Goal: Task Accomplishment & Management: Use online tool/utility

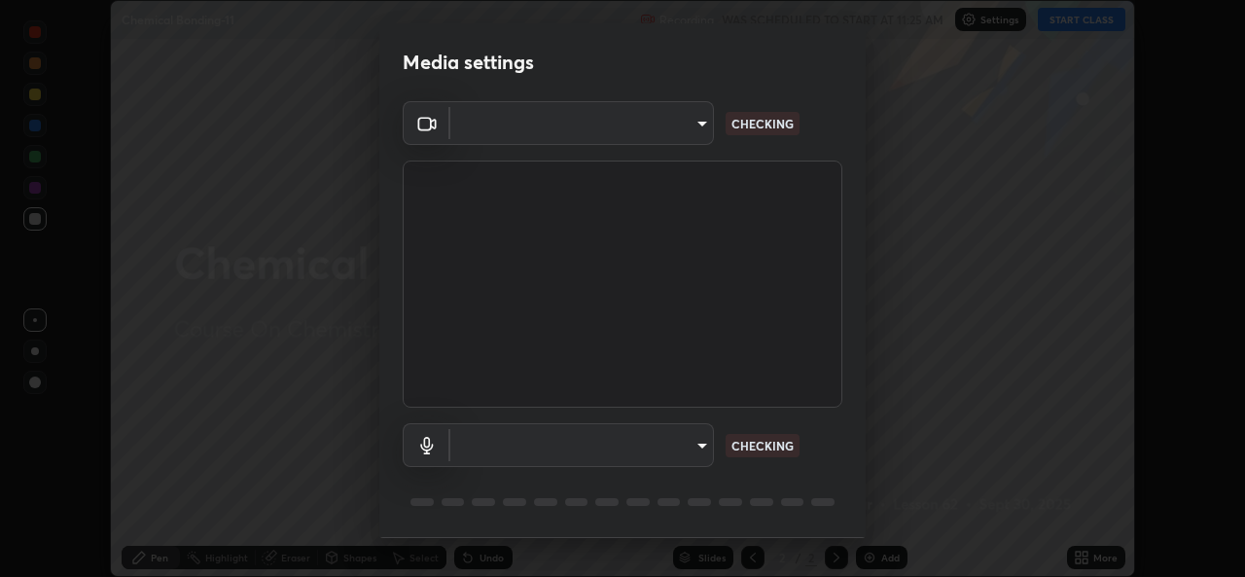
scroll to position [577, 1245]
click at [706, 448] on body "Erase all Chemical Bonding-11 Recording WAS SCHEDULED TO START AT 11:25 AM Sett…" at bounding box center [622, 288] width 1245 height 577
type input "8c418aeef4d3b5edea4483348ed79c6cfc111d491efea048442269b0b349be07"
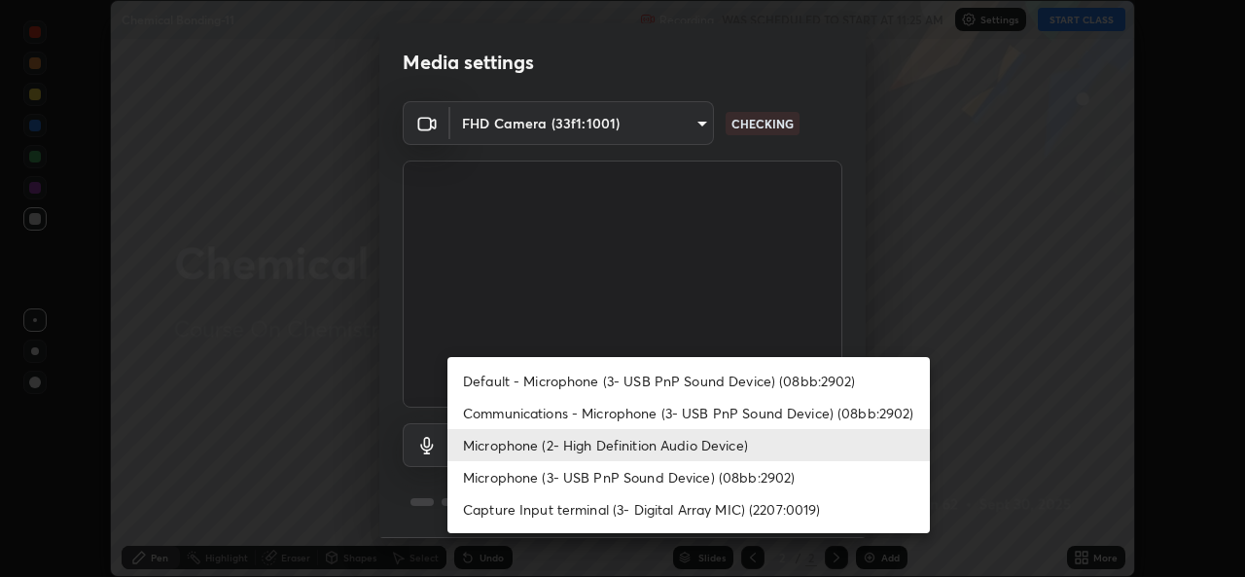
click at [696, 392] on li "Default - Microphone (3- USB PnP Sound Device) (08bb:2902)" at bounding box center [689, 381] width 483 height 32
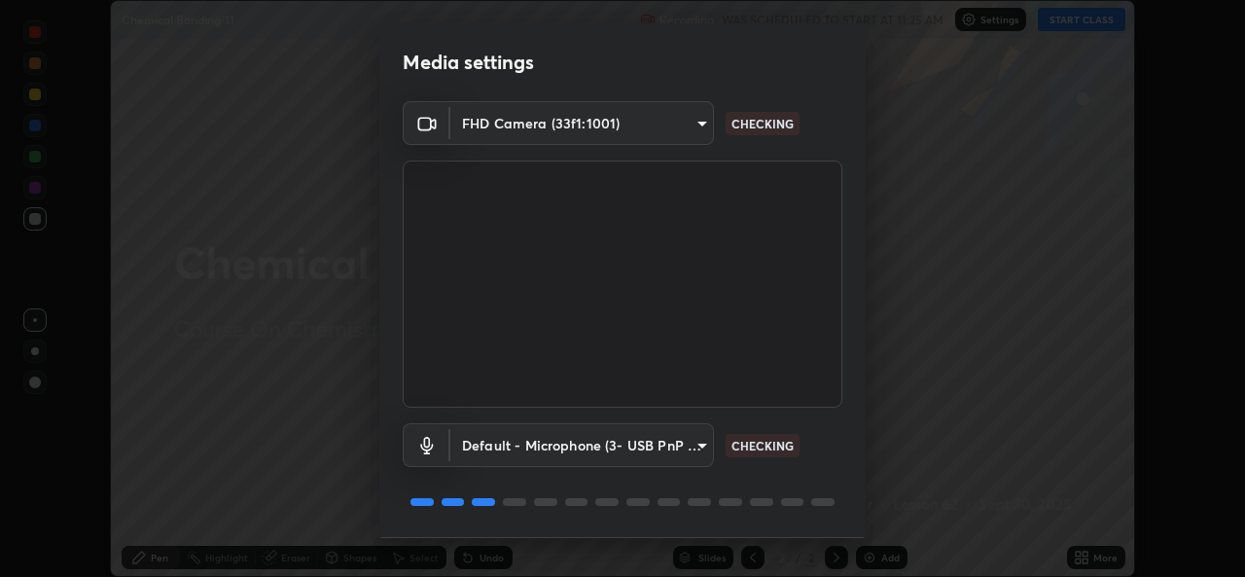
click at [684, 450] on body "Erase all Chemical Bonding-11 Recording WAS SCHEDULED TO START AT 11:25 AM Sett…" at bounding box center [622, 288] width 1245 height 577
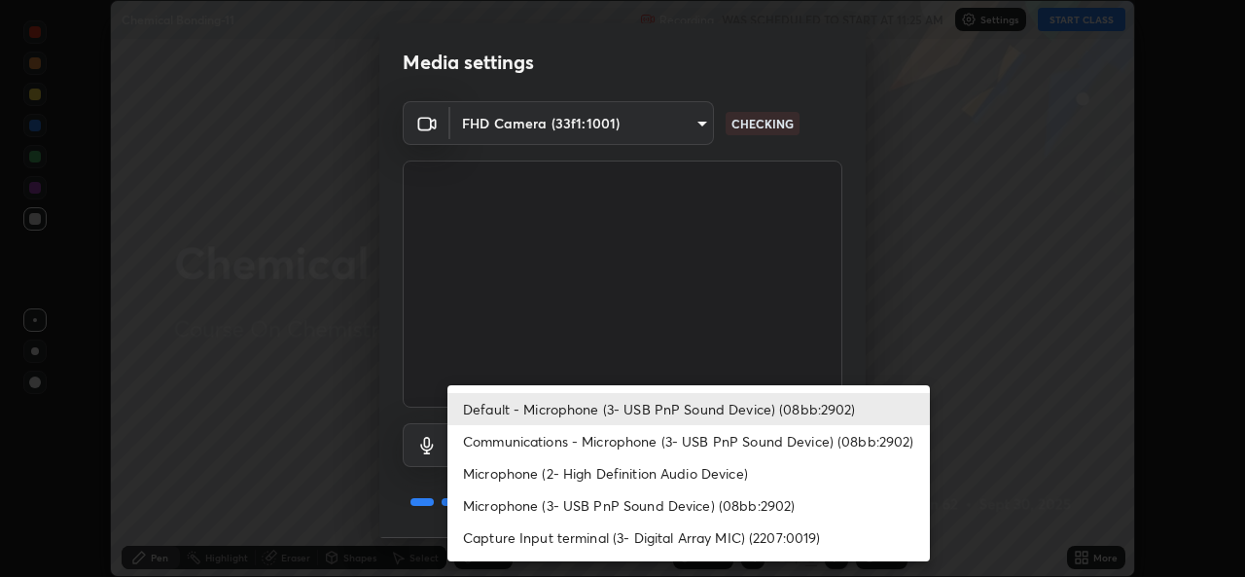
click at [676, 475] on li "Microphone (2- High Definition Audio Device)" at bounding box center [689, 473] width 483 height 32
type input "edb9b2b923e2e95d4b922bc063ce739172066975ce991596ad203c88d52e4082"
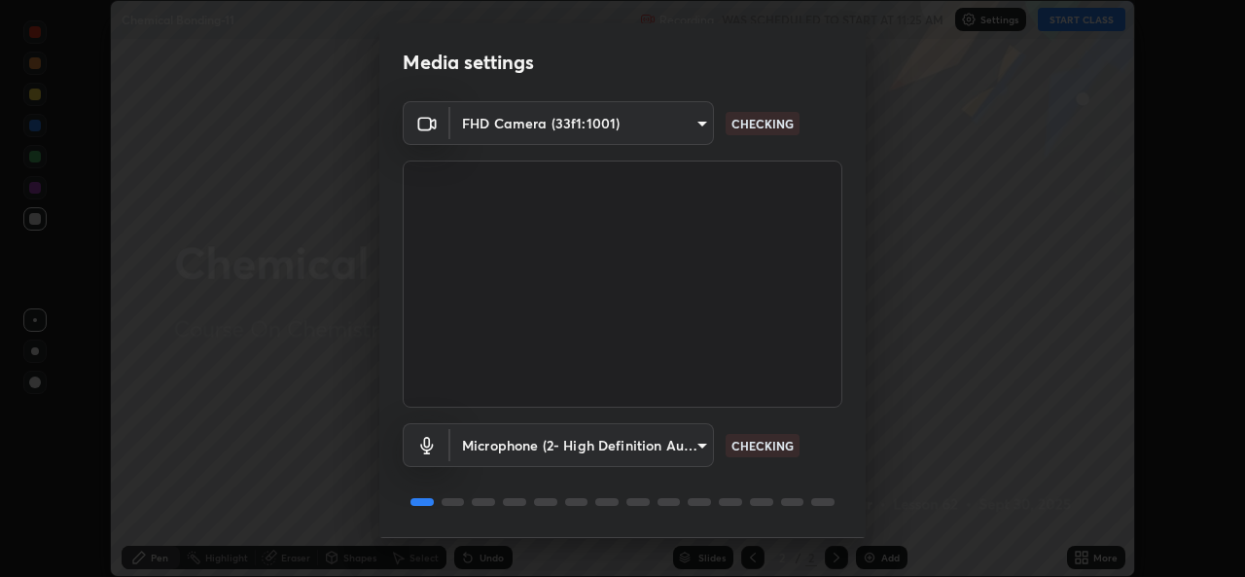
scroll to position [61, 0]
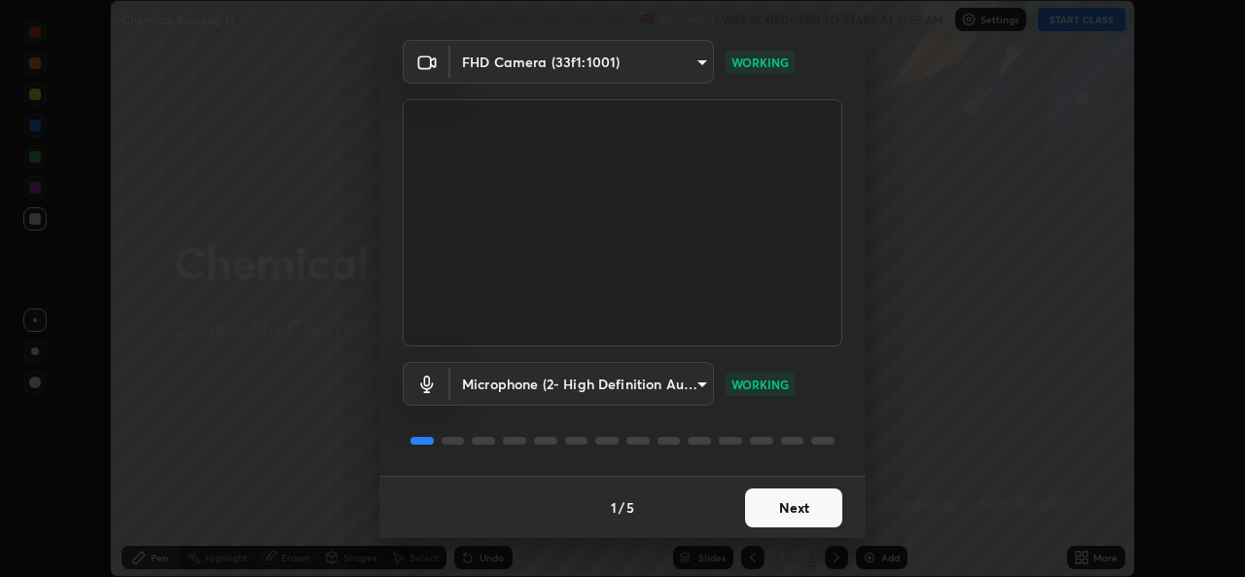
click at [820, 519] on button "Next" at bounding box center [793, 507] width 97 height 39
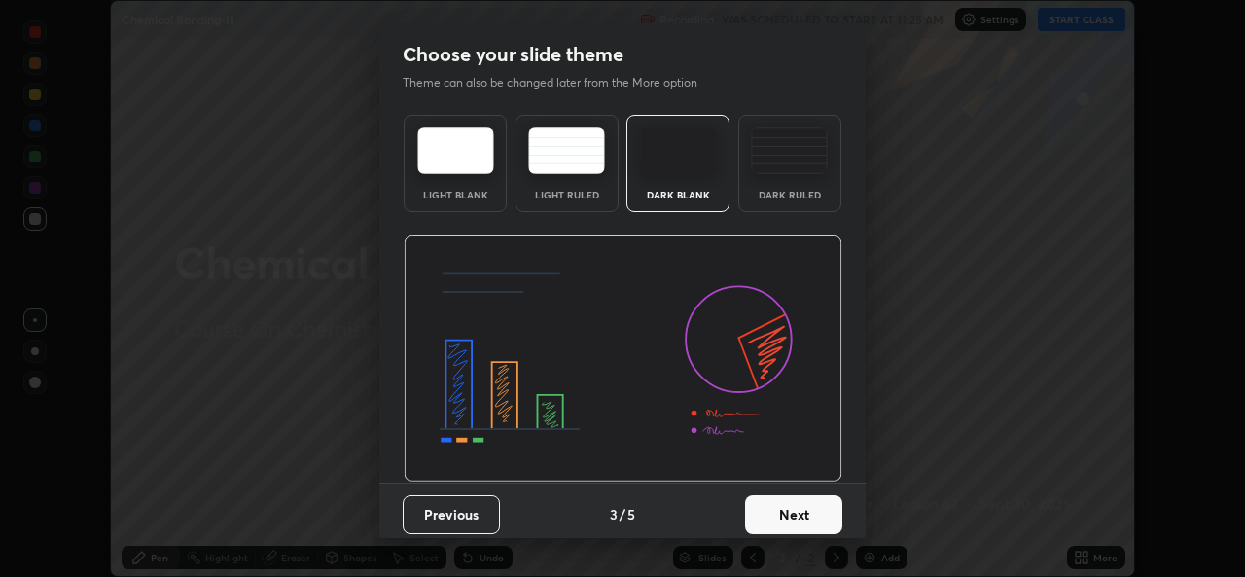
click at [820, 520] on button "Next" at bounding box center [793, 514] width 97 height 39
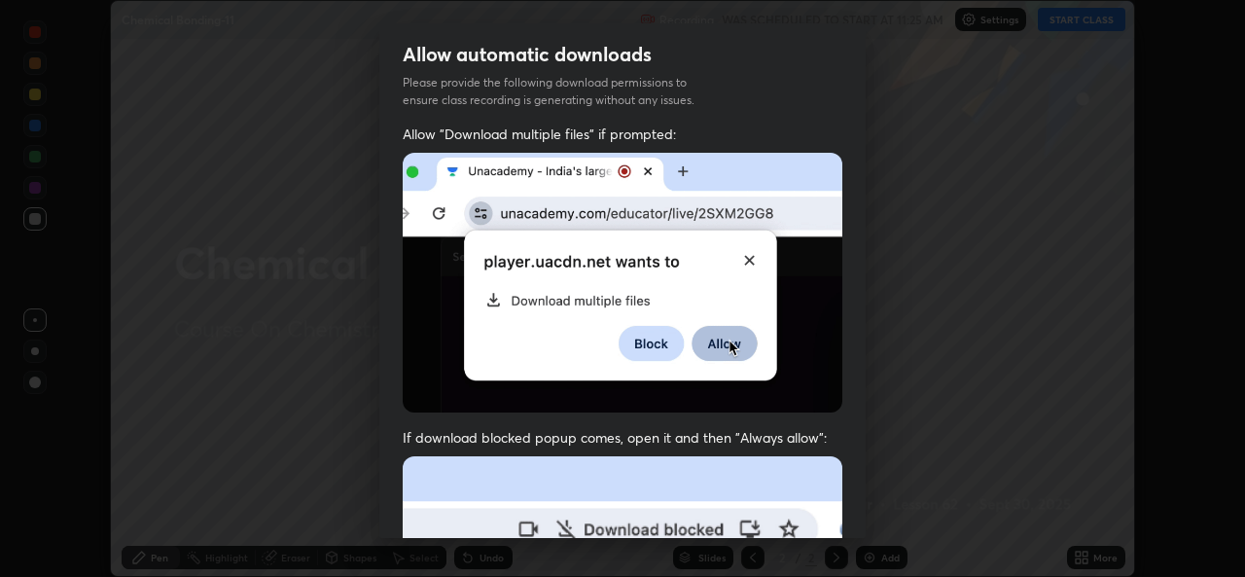
click at [843, 512] on div "Allow "Download multiple files" if prompted: If download blocked popup comes, o…" at bounding box center [622, 534] width 486 height 819
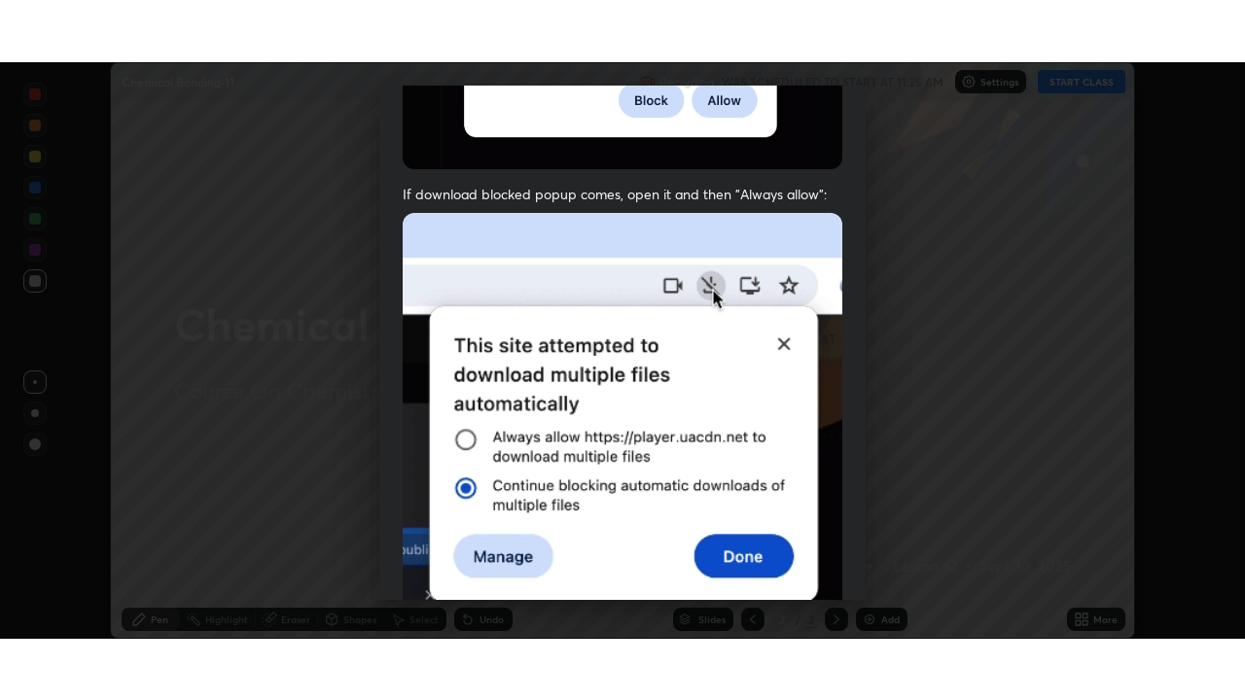
scroll to position [458, 0]
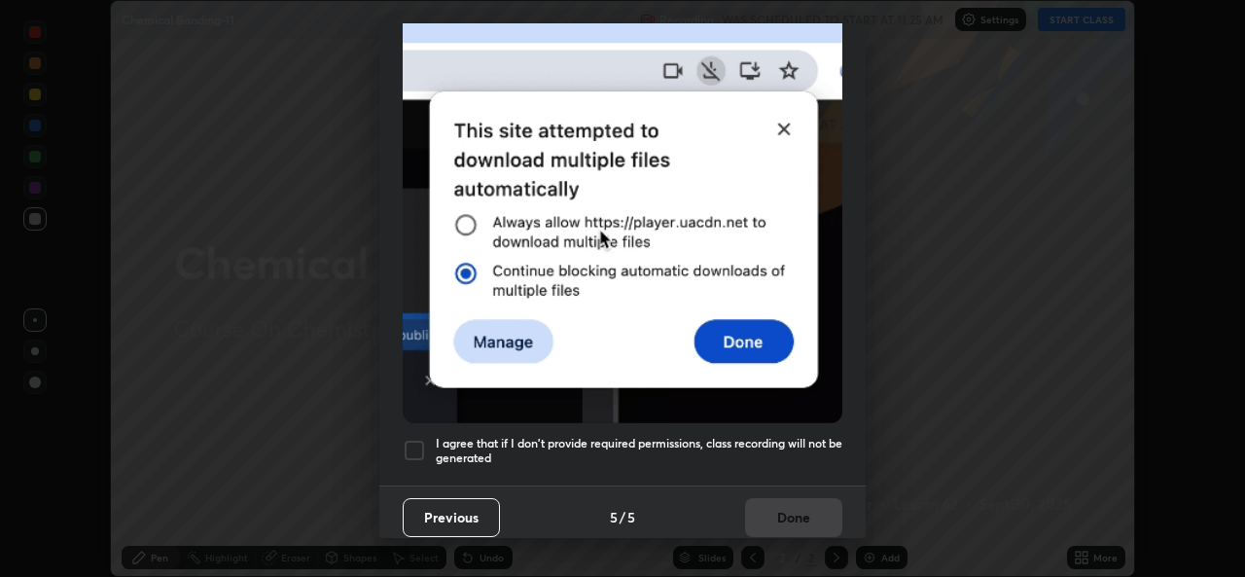
click at [789, 441] on h5 "I agree that if I don't provide required permissions, class recording will not …" at bounding box center [639, 451] width 407 height 30
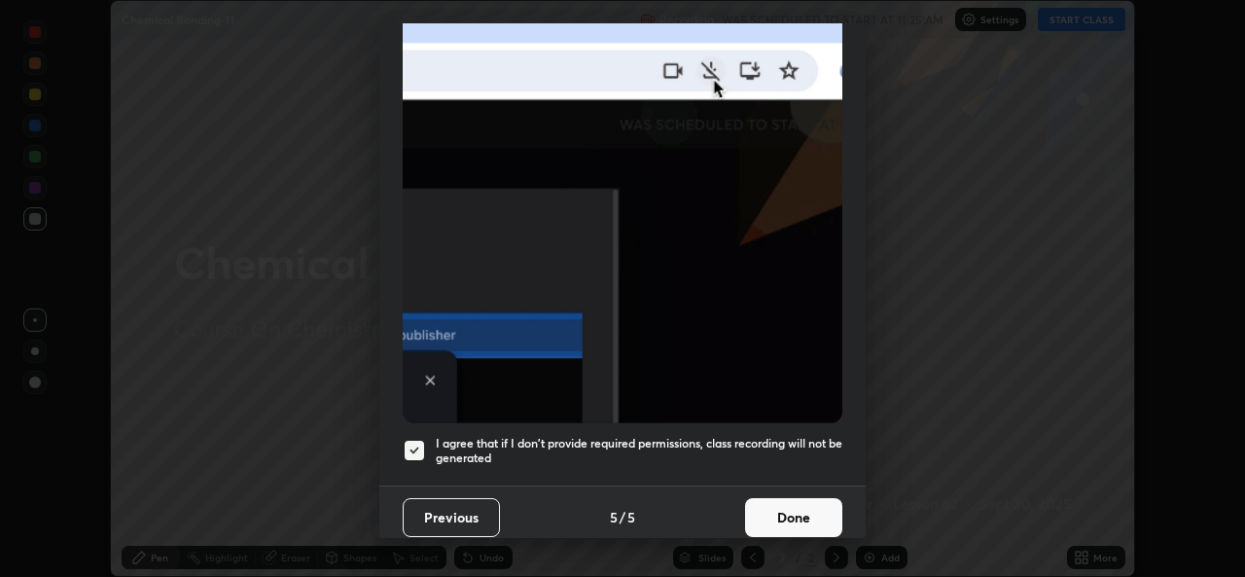
click at [779, 507] on button "Done" at bounding box center [793, 517] width 97 height 39
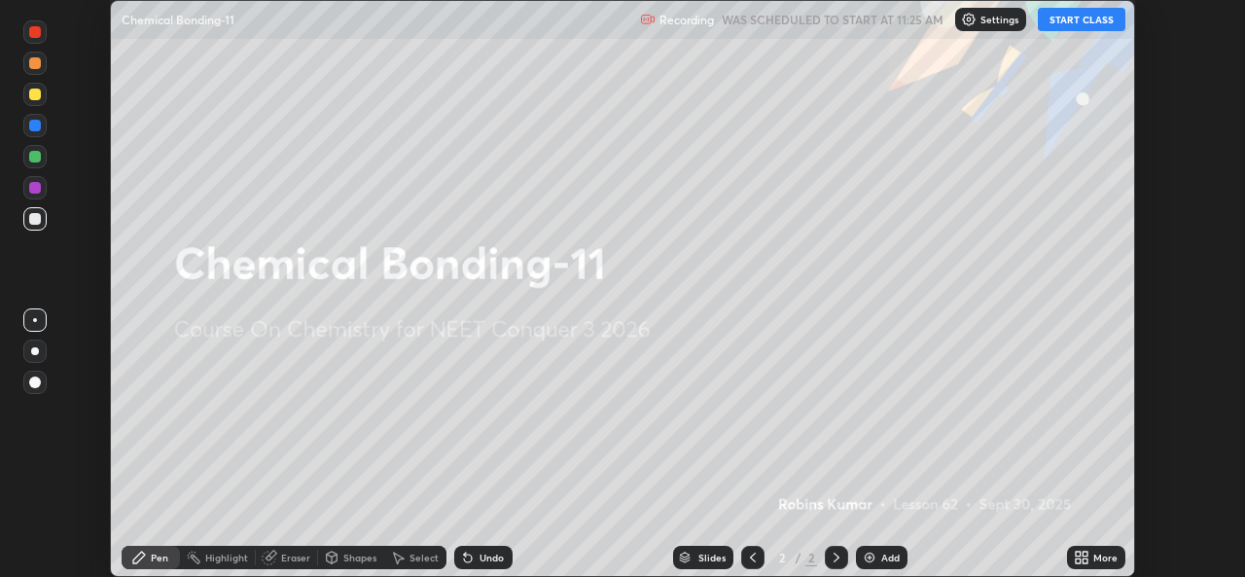
click at [1085, 560] on icon at bounding box center [1085, 560] width 5 height 5
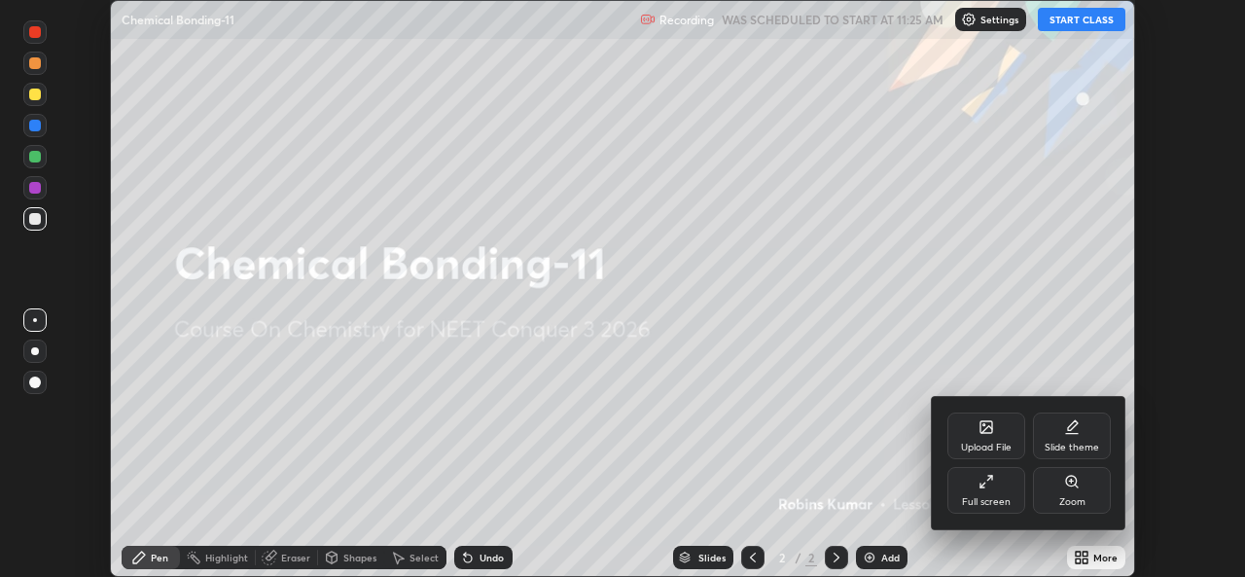
click at [995, 498] on div "Full screen" at bounding box center [986, 502] width 49 height 10
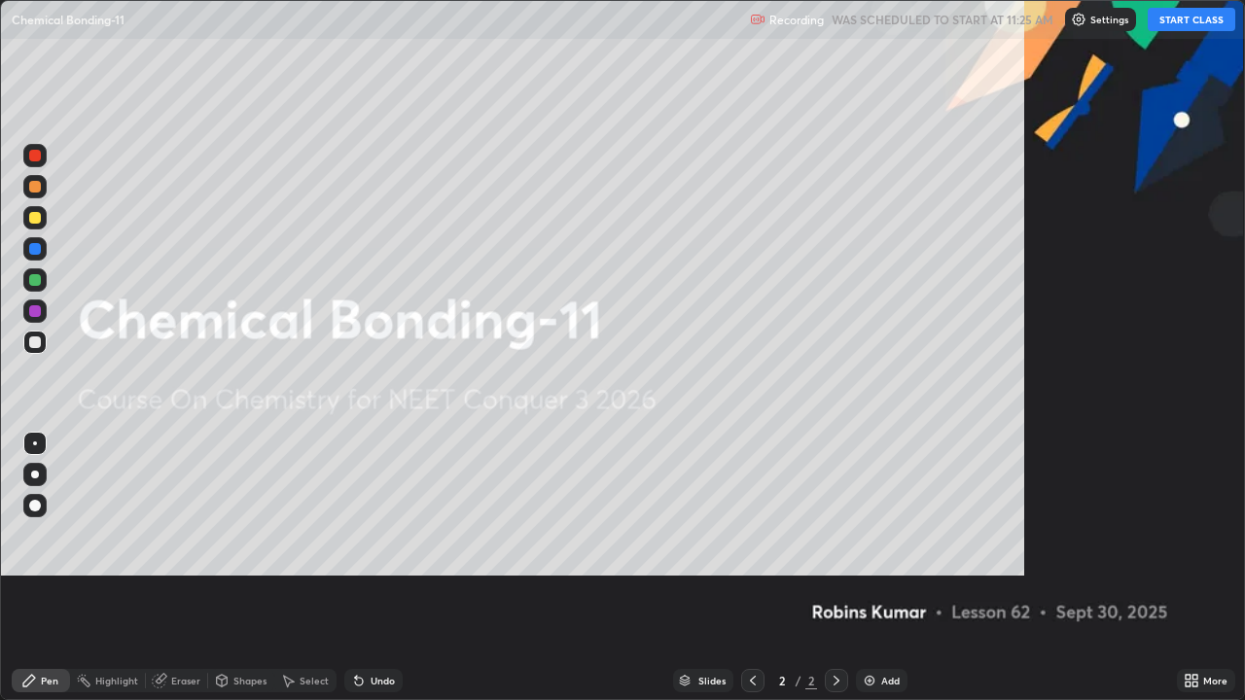
scroll to position [700, 1245]
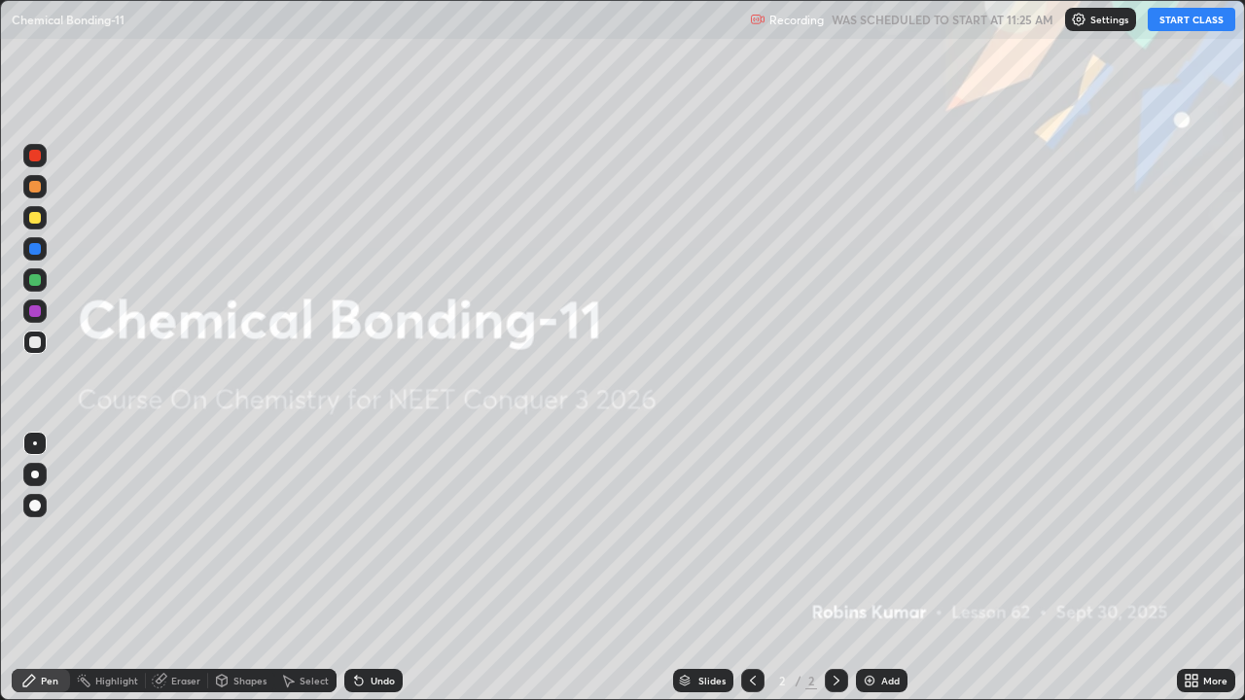
click at [1201, 18] on button "START CLASS" at bounding box center [1192, 19] width 88 height 23
click at [869, 576] on img at bounding box center [870, 681] width 16 height 16
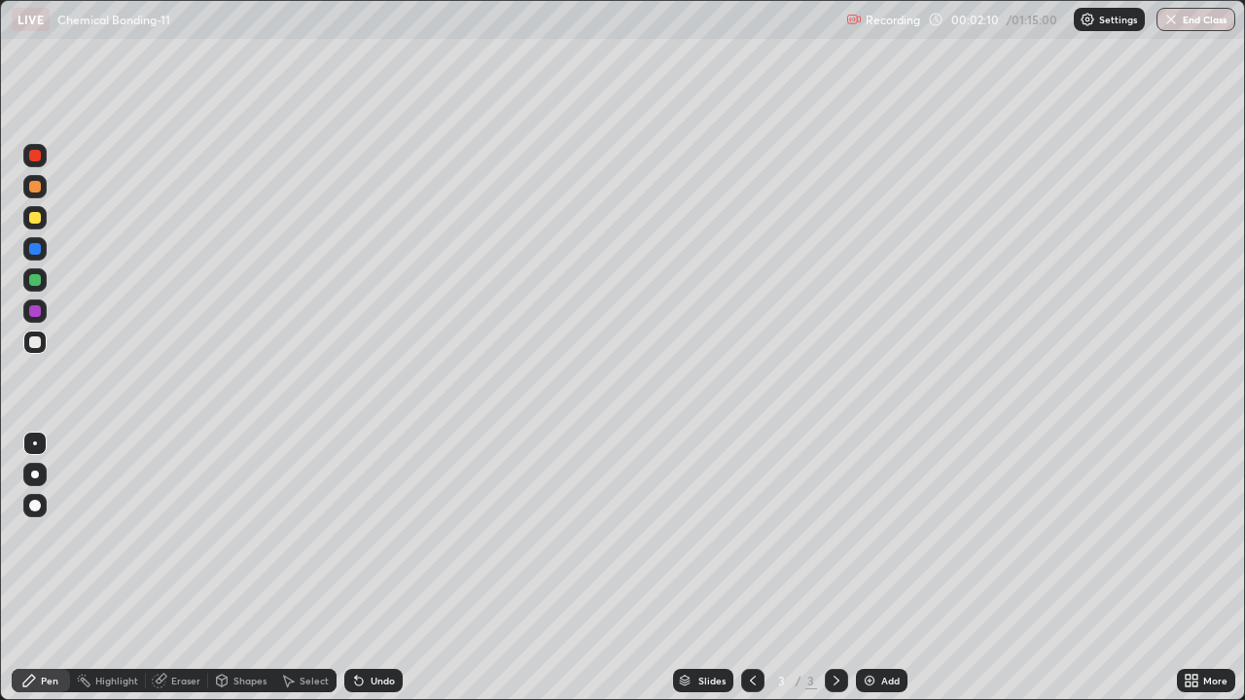
click at [869, 576] on img at bounding box center [870, 681] width 16 height 16
click at [874, 576] on img at bounding box center [870, 681] width 16 height 16
click at [879, 576] on div "Add" at bounding box center [882, 680] width 52 height 23
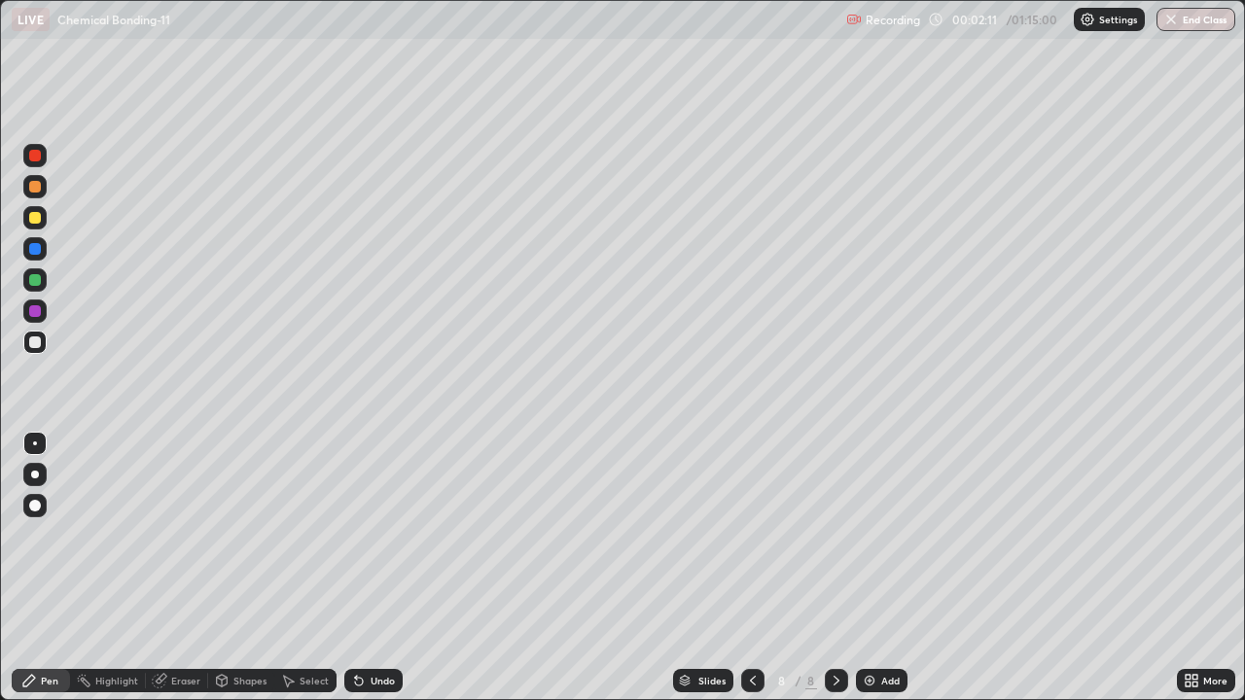
click at [884, 576] on div "Add" at bounding box center [890, 681] width 18 height 10
click at [880, 576] on div "Add" at bounding box center [882, 680] width 52 height 23
click at [881, 576] on div "Add" at bounding box center [890, 681] width 18 height 10
click at [888, 576] on div "Add" at bounding box center [890, 681] width 18 height 10
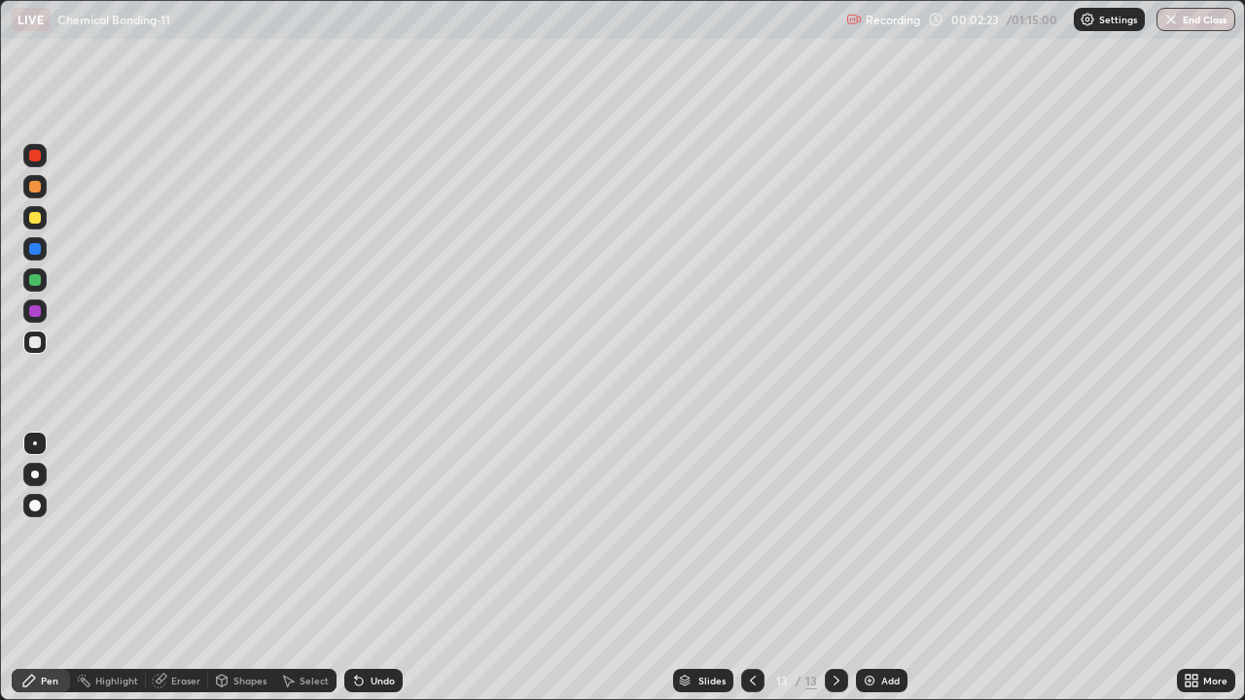
click at [751, 576] on icon at bounding box center [753, 681] width 16 height 16
click at [753, 576] on icon at bounding box center [753, 681] width 16 height 16
click at [750, 576] on icon at bounding box center [753, 681] width 16 height 16
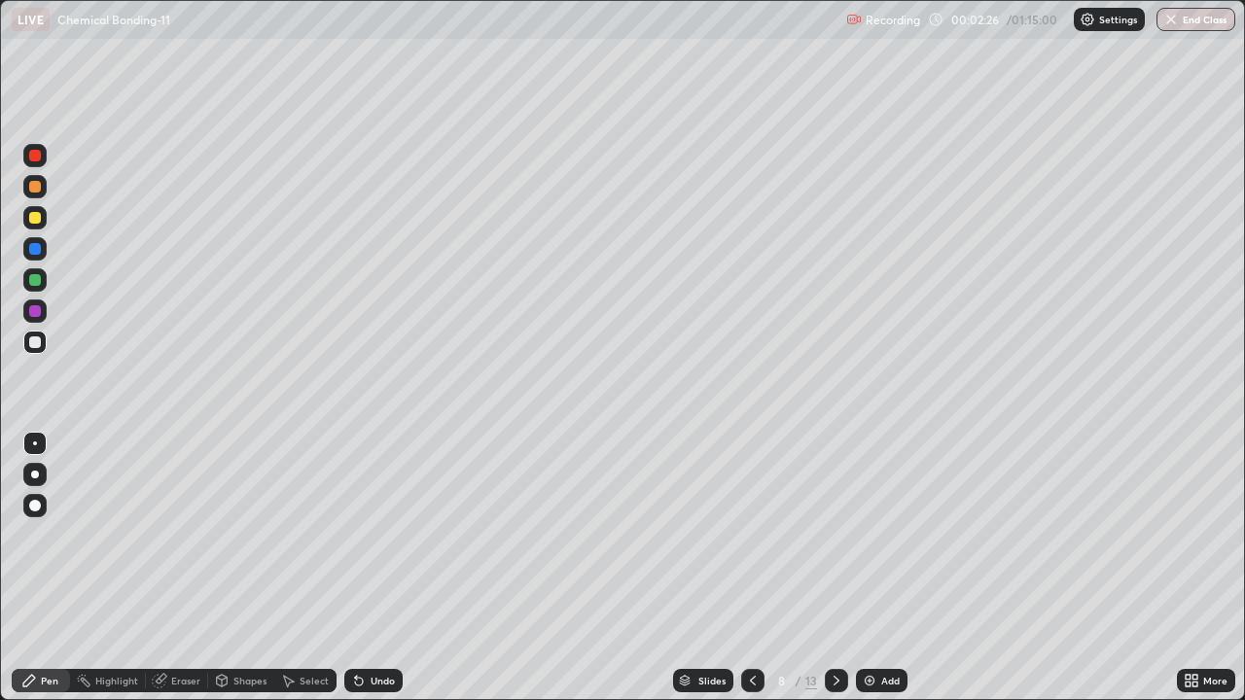
click at [746, 576] on icon at bounding box center [753, 681] width 16 height 16
click at [751, 576] on icon at bounding box center [753, 681] width 6 height 10
click at [754, 576] on icon at bounding box center [753, 681] width 16 height 16
click at [750, 576] on icon at bounding box center [753, 681] width 16 height 16
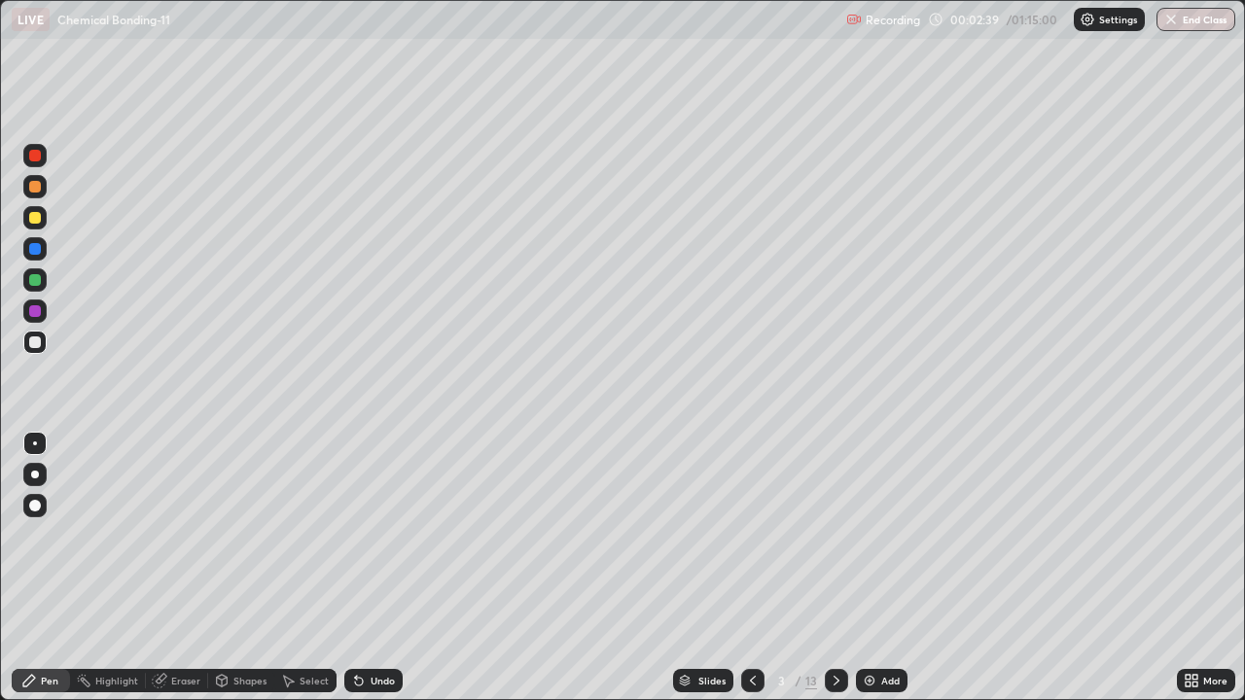
click at [34, 187] on div at bounding box center [35, 187] width 12 height 12
click at [381, 576] on div "Undo" at bounding box center [373, 680] width 58 height 23
click at [33, 221] on div at bounding box center [35, 218] width 12 height 12
click at [39, 341] on div at bounding box center [35, 343] width 12 height 12
click at [37, 190] on div at bounding box center [35, 187] width 12 height 12
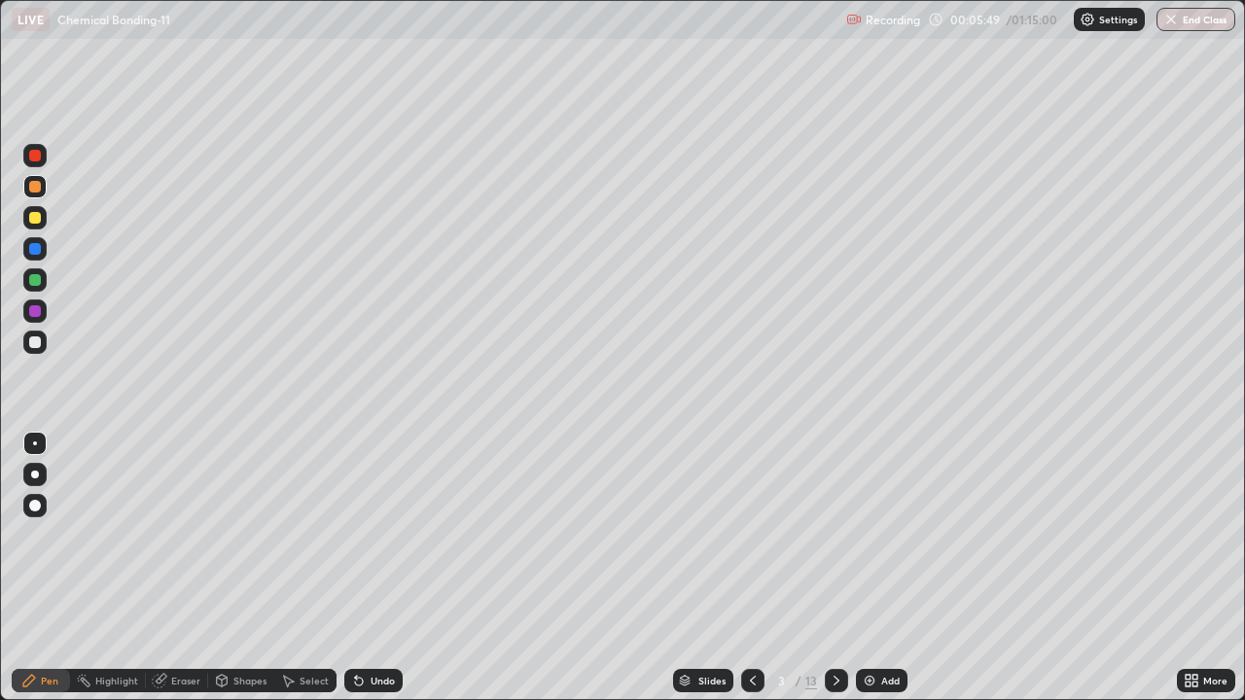
click at [42, 249] on div at bounding box center [34, 248] width 23 height 23
click at [364, 576] on icon at bounding box center [359, 681] width 16 height 16
click at [364, 576] on div "Undo" at bounding box center [373, 680] width 58 height 23
click at [37, 187] on div at bounding box center [35, 187] width 12 height 12
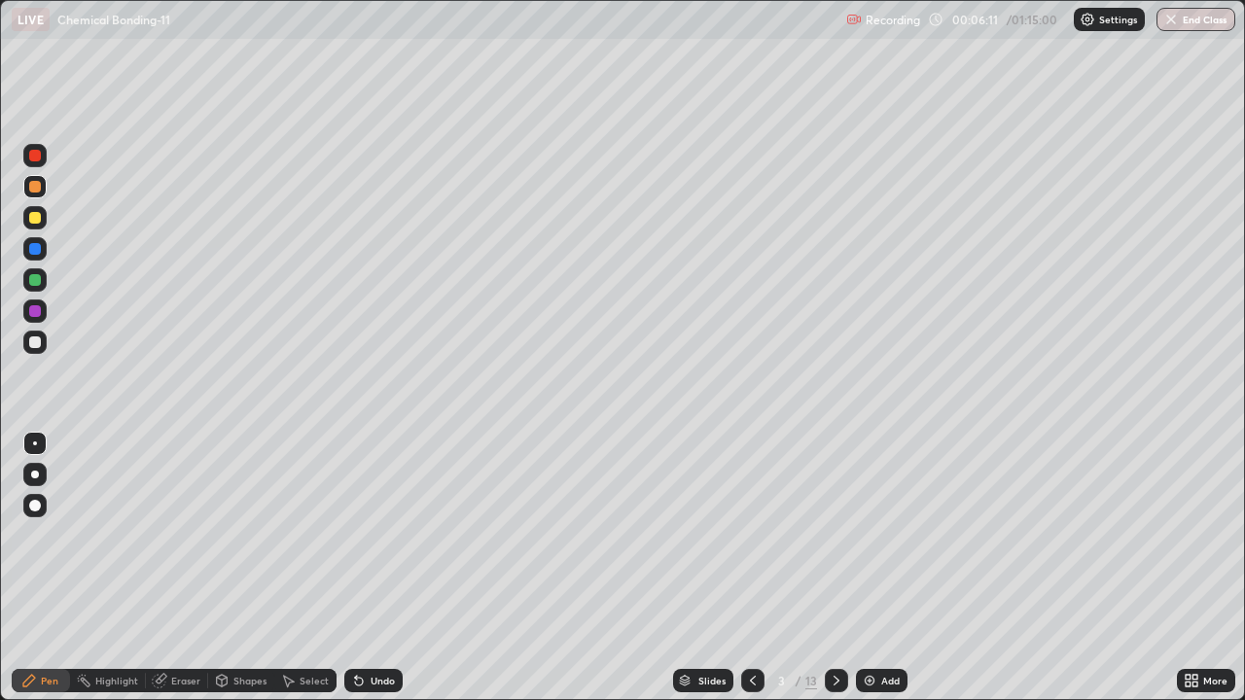
click at [40, 249] on div at bounding box center [35, 249] width 12 height 12
click at [36, 187] on div at bounding box center [35, 187] width 12 height 12
click at [42, 246] on div at bounding box center [34, 248] width 23 height 23
click at [39, 157] on div at bounding box center [35, 156] width 12 height 12
click at [45, 225] on div at bounding box center [34, 217] width 23 height 23
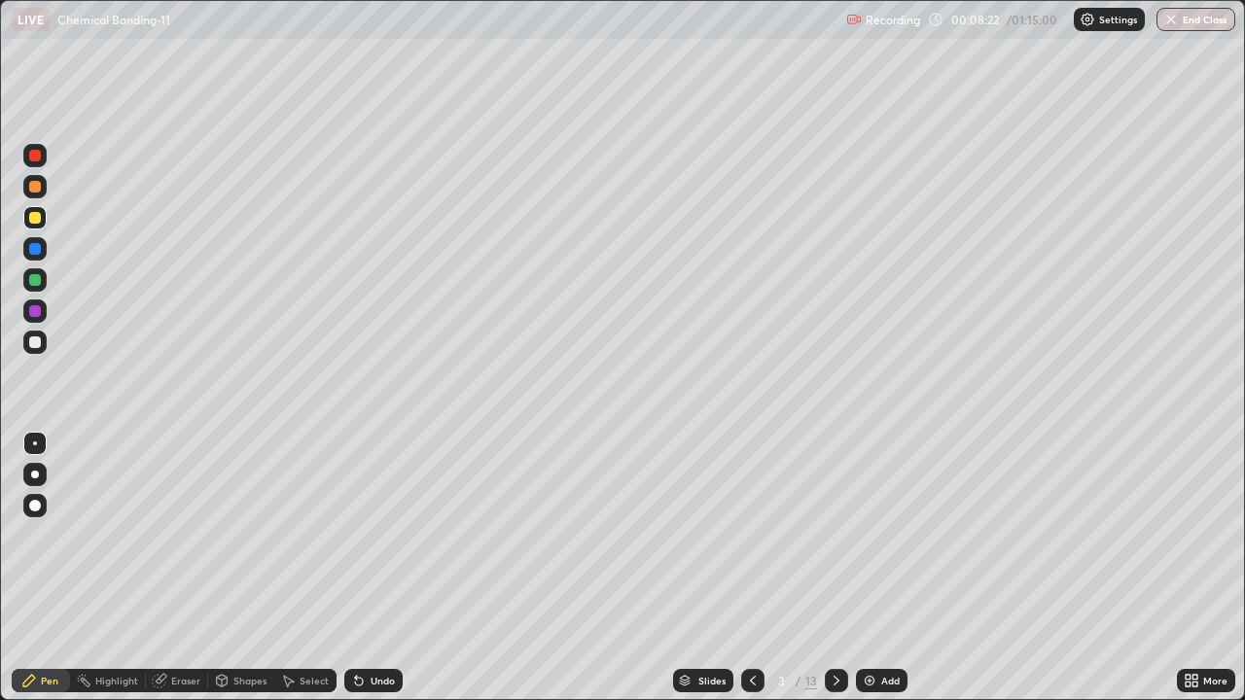
click at [35, 157] on div at bounding box center [35, 156] width 12 height 12
click at [377, 576] on div "Undo" at bounding box center [373, 680] width 58 height 23
click at [373, 576] on div "Undo" at bounding box center [383, 681] width 24 height 10
click at [33, 225] on div at bounding box center [34, 217] width 23 height 23
click at [34, 154] on div at bounding box center [35, 156] width 12 height 12
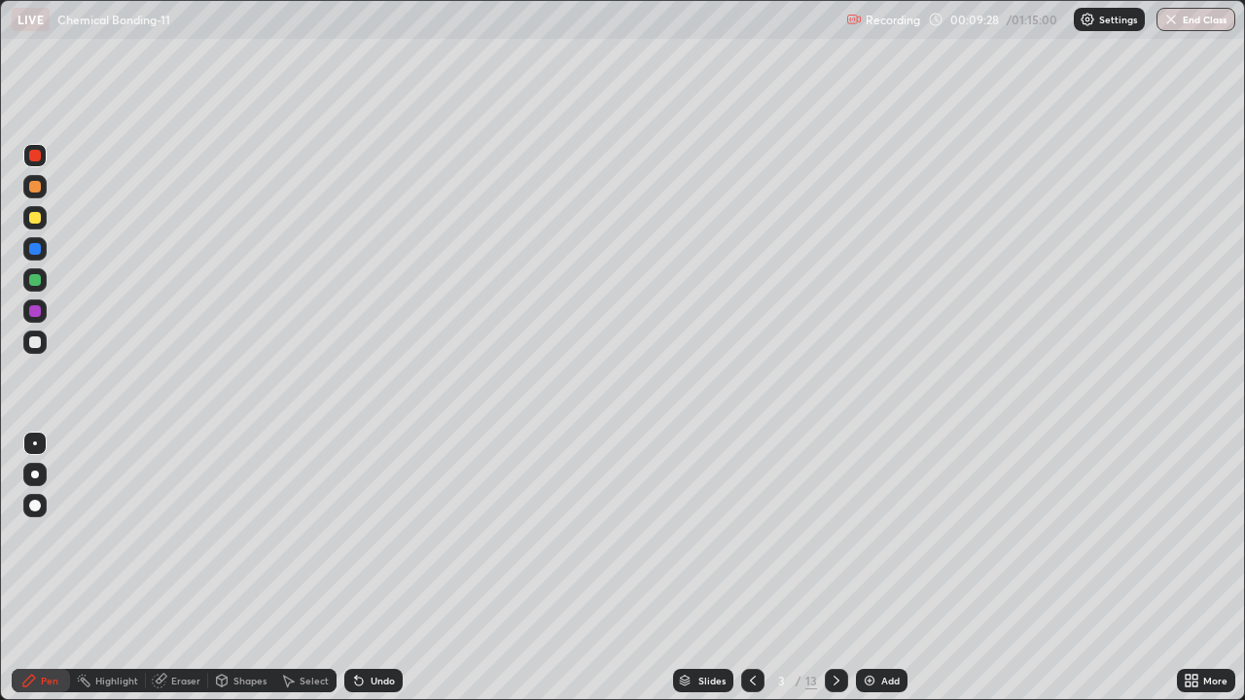
click at [37, 225] on div at bounding box center [34, 217] width 23 height 23
click at [838, 576] on icon at bounding box center [837, 681] width 16 height 16
click at [37, 190] on div at bounding box center [35, 187] width 12 height 12
click at [35, 337] on div at bounding box center [35, 343] width 12 height 12
click at [372, 576] on div "Undo" at bounding box center [383, 681] width 24 height 10
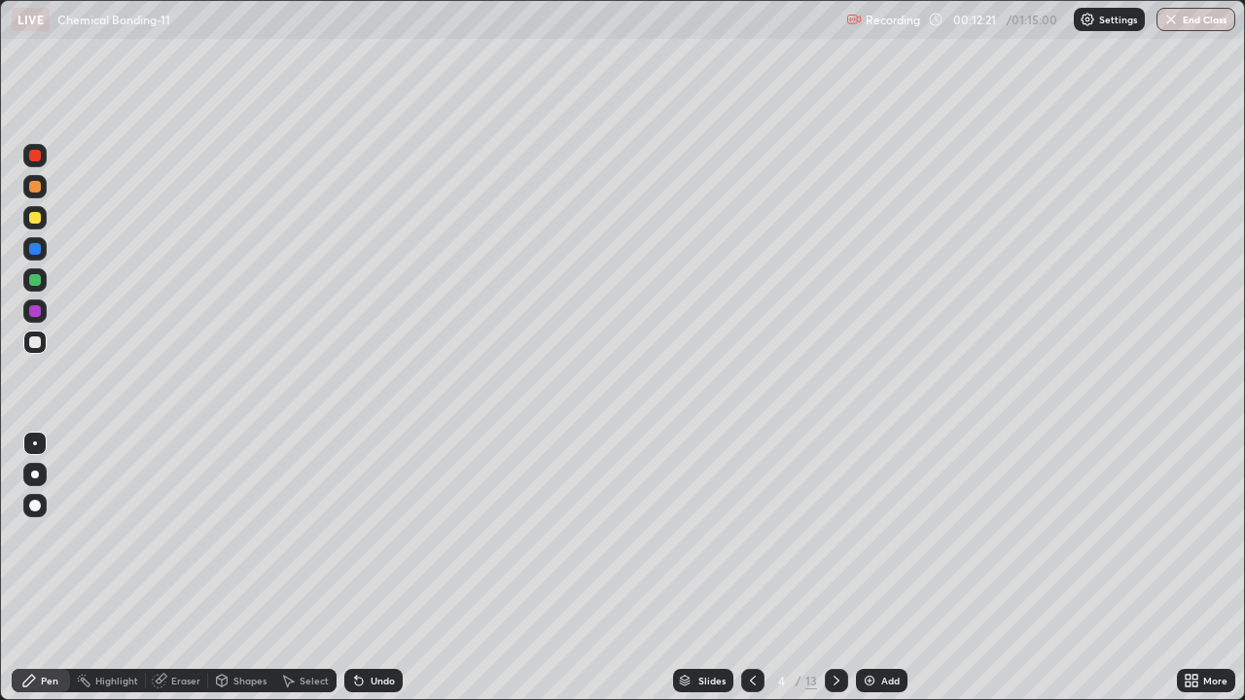
click at [36, 280] on div at bounding box center [35, 280] width 12 height 12
click at [39, 308] on div at bounding box center [35, 311] width 12 height 12
click at [36, 218] on div at bounding box center [35, 218] width 12 height 12
click at [367, 576] on div "Undo" at bounding box center [373, 680] width 58 height 23
click at [364, 576] on div "Undo" at bounding box center [373, 680] width 58 height 23
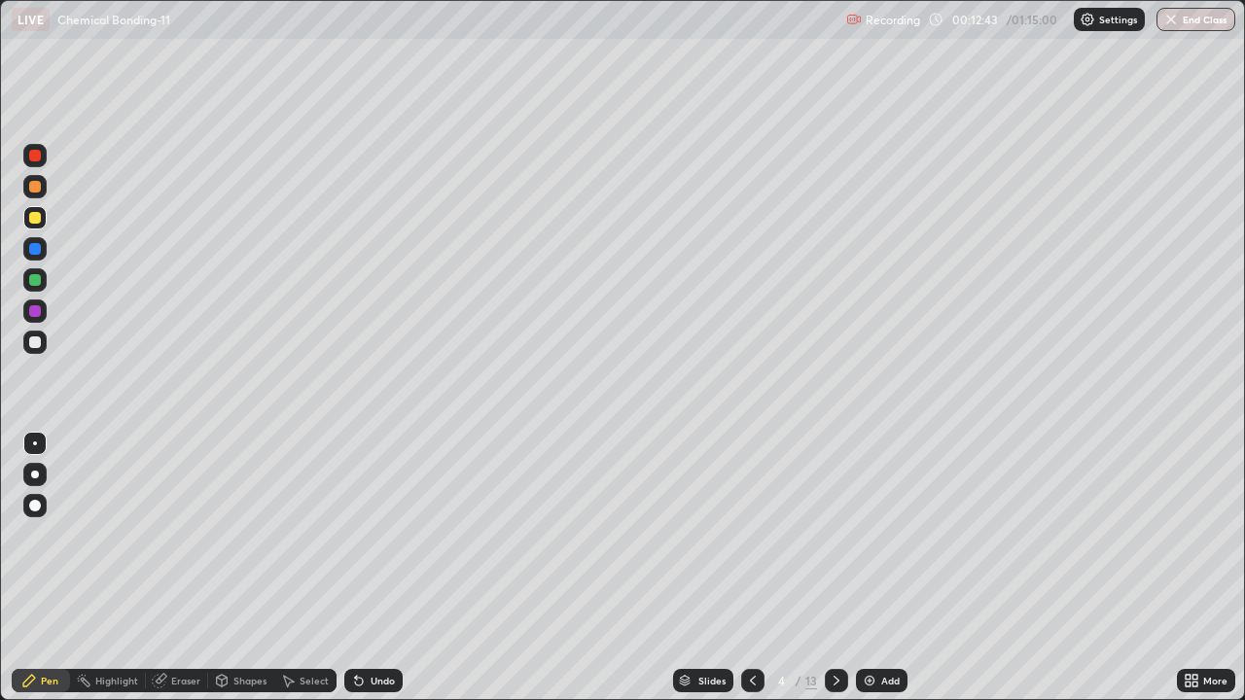
click at [39, 161] on div at bounding box center [34, 155] width 23 height 23
click at [36, 190] on div at bounding box center [35, 187] width 12 height 12
click at [364, 576] on div "Undo" at bounding box center [373, 680] width 58 height 23
click at [355, 576] on icon at bounding box center [356, 677] width 2 height 2
click at [355, 576] on icon at bounding box center [359, 682] width 8 height 8
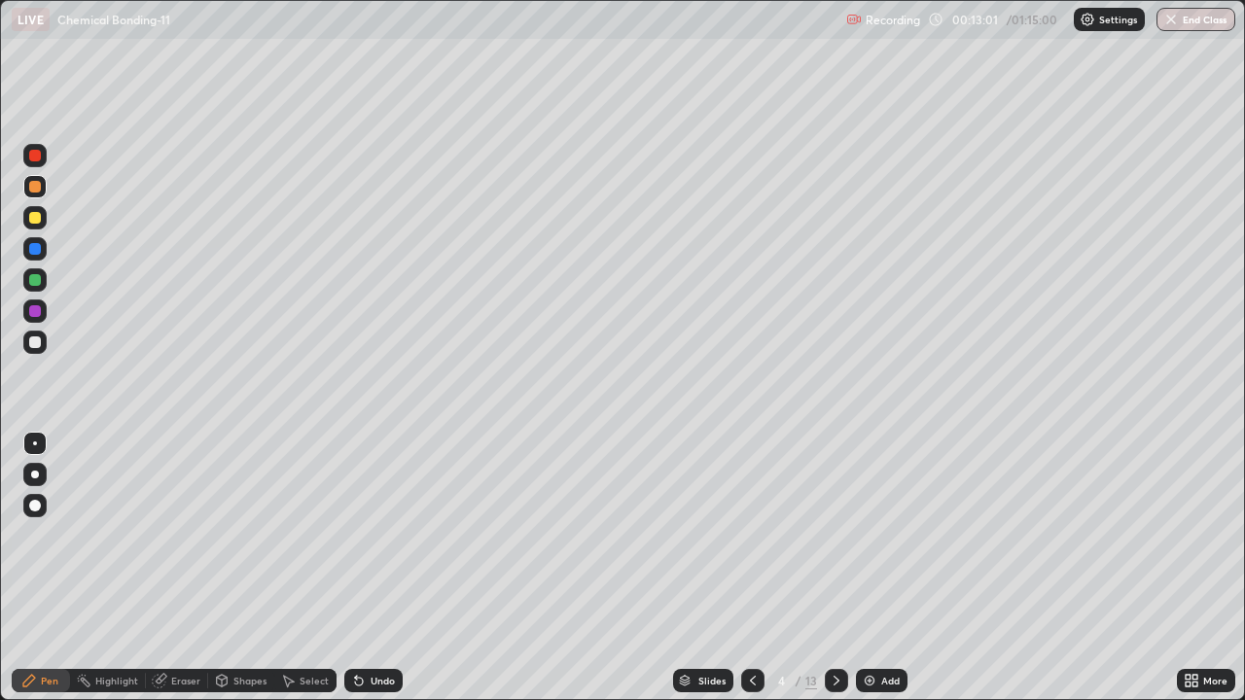
click at [355, 576] on icon at bounding box center [359, 682] width 8 height 8
click at [30, 337] on div at bounding box center [35, 343] width 12 height 12
click at [375, 576] on div "Undo" at bounding box center [383, 681] width 24 height 10
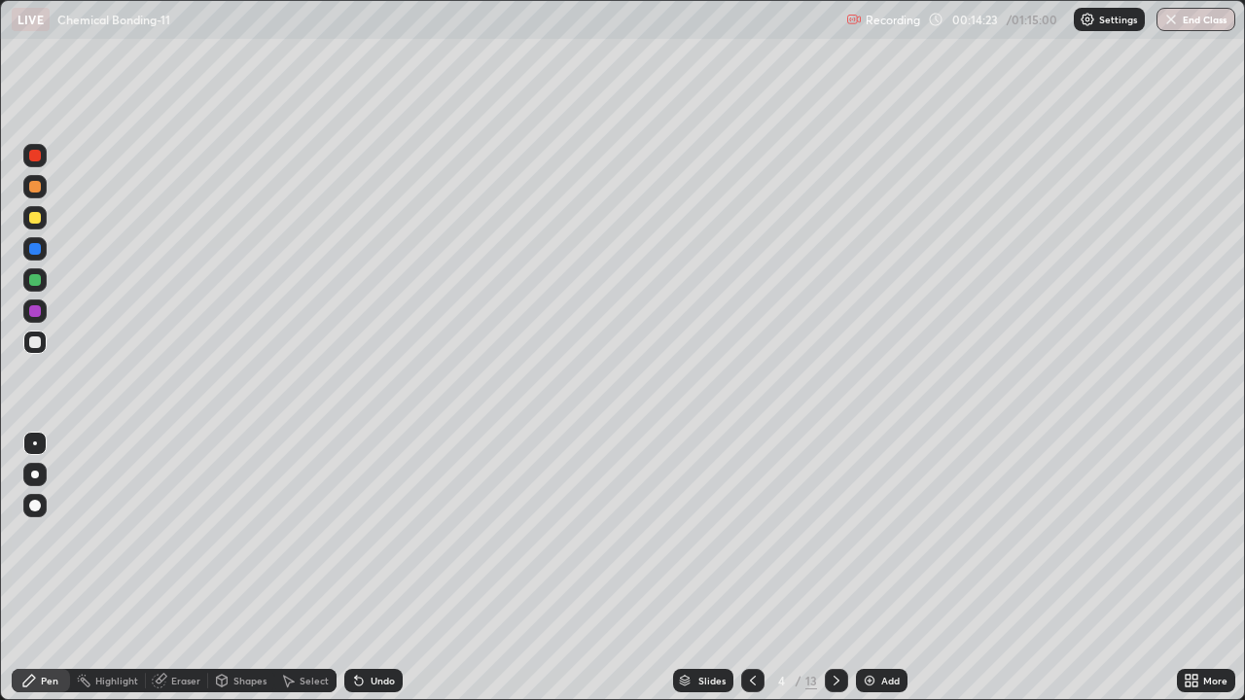
click at [34, 284] on div at bounding box center [35, 280] width 12 height 12
click at [364, 576] on div "Undo" at bounding box center [373, 680] width 58 height 23
click at [363, 576] on icon at bounding box center [359, 681] width 16 height 16
click at [355, 576] on icon at bounding box center [356, 677] width 2 height 2
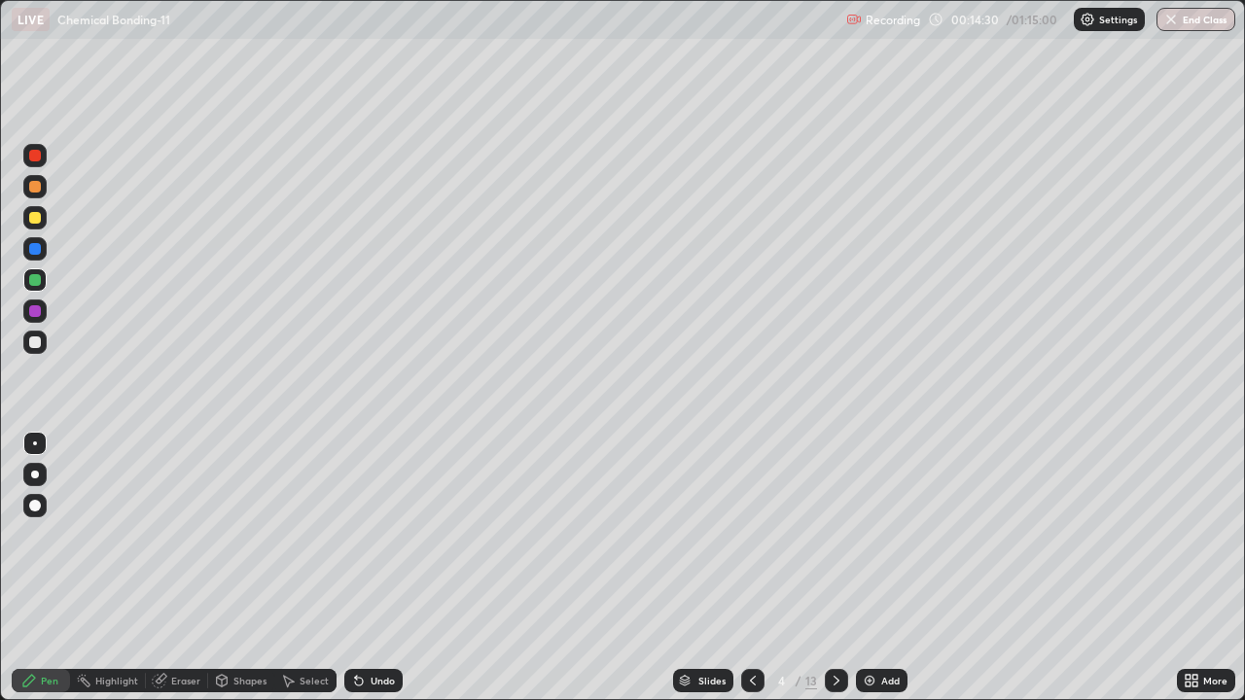
click at [355, 576] on icon at bounding box center [359, 682] width 8 height 8
click at [352, 576] on icon at bounding box center [359, 681] width 16 height 16
click at [356, 576] on icon at bounding box center [359, 682] width 8 height 8
click at [362, 576] on div "Undo" at bounding box center [373, 680] width 58 height 23
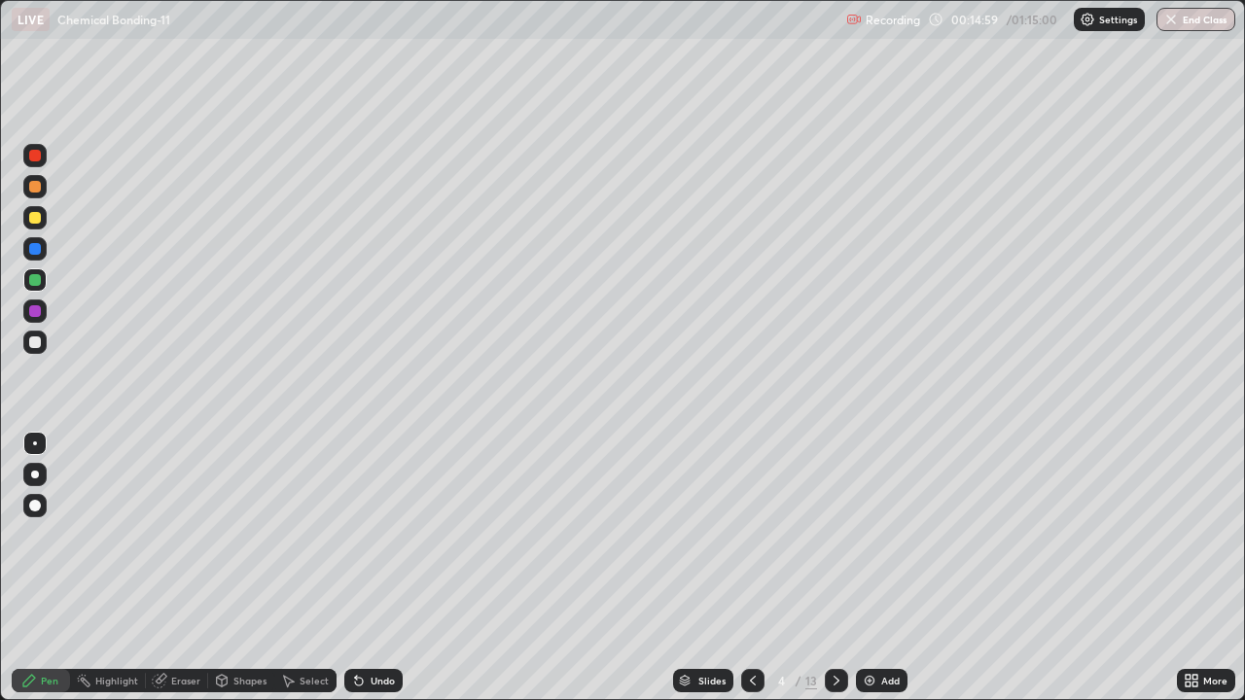
click at [28, 308] on div at bounding box center [34, 311] width 23 height 23
click at [44, 308] on div at bounding box center [34, 311] width 23 height 23
click at [37, 161] on div at bounding box center [35, 156] width 12 height 12
click at [35, 219] on div at bounding box center [35, 218] width 12 height 12
click at [36, 187] on div at bounding box center [35, 187] width 12 height 12
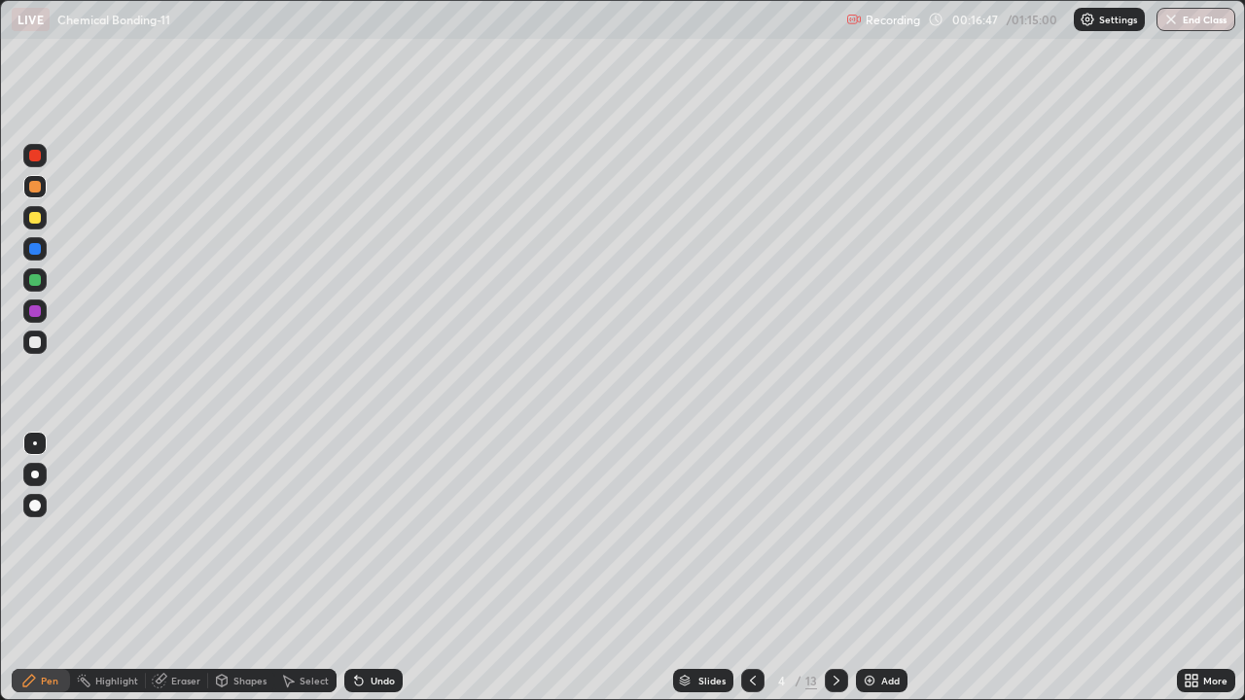
click at [40, 250] on div at bounding box center [35, 249] width 12 height 12
click at [38, 277] on div at bounding box center [35, 280] width 12 height 12
click at [38, 254] on div at bounding box center [35, 249] width 12 height 12
click at [382, 576] on div "Undo" at bounding box center [373, 680] width 58 height 23
click at [36, 218] on div at bounding box center [35, 218] width 12 height 12
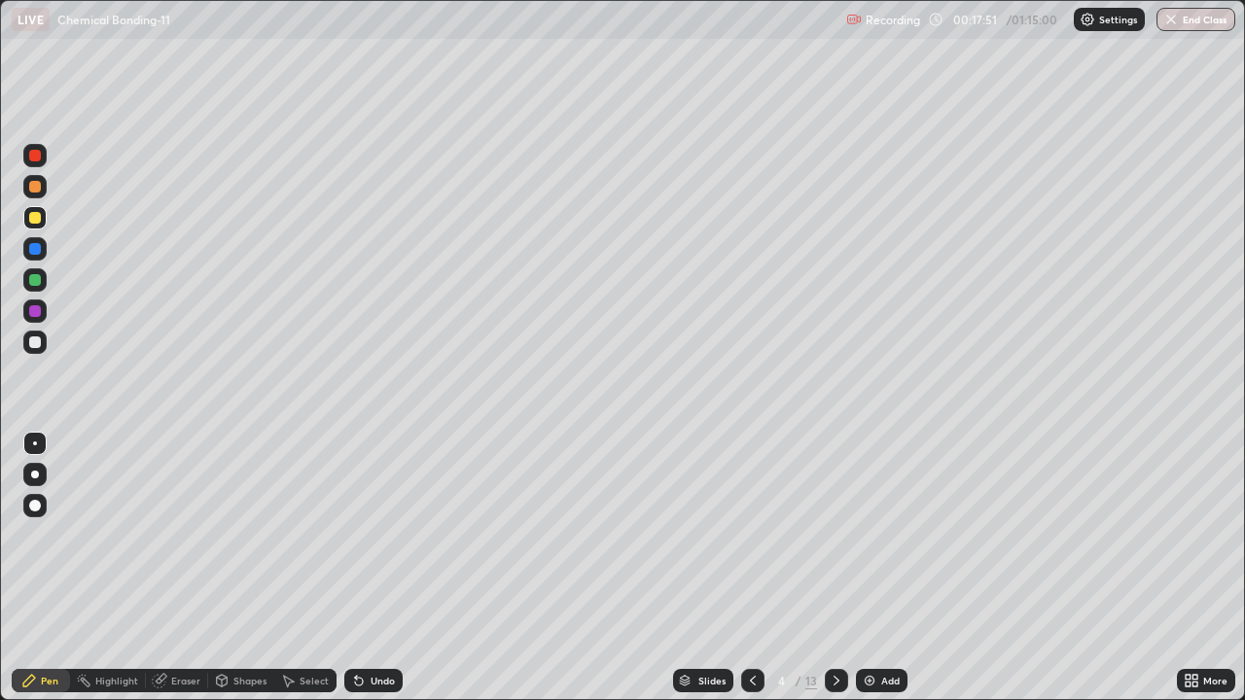
click at [36, 254] on div at bounding box center [35, 249] width 12 height 12
click at [45, 220] on div at bounding box center [34, 217] width 23 height 23
click at [42, 157] on div at bounding box center [34, 155] width 23 height 23
click at [39, 282] on div at bounding box center [35, 280] width 12 height 12
click at [42, 336] on div at bounding box center [34, 342] width 23 height 23
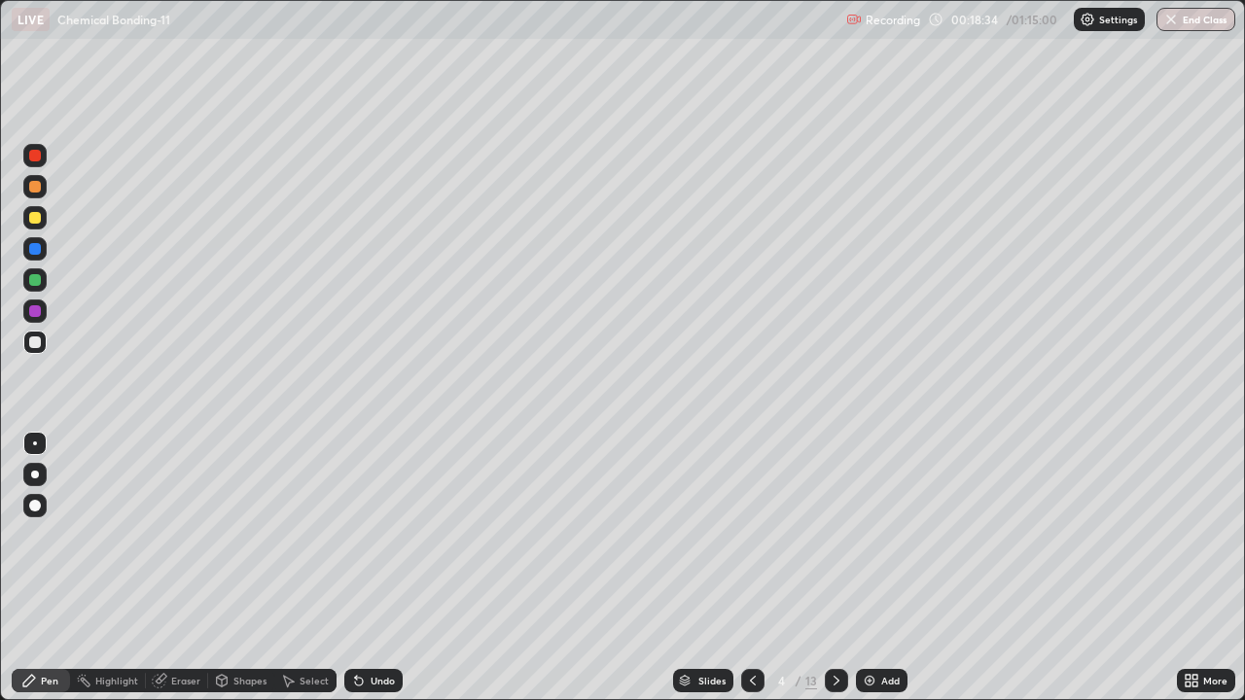
click at [37, 282] on div at bounding box center [35, 280] width 12 height 12
click at [43, 348] on div at bounding box center [34, 342] width 23 height 23
click at [835, 576] on icon at bounding box center [837, 681] width 16 height 16
click at [37, 189] on div at bounding box center [35, 187] width 12 height 12
click at [31, 333] on div at bounding box center [34, 342] width 23 height 23
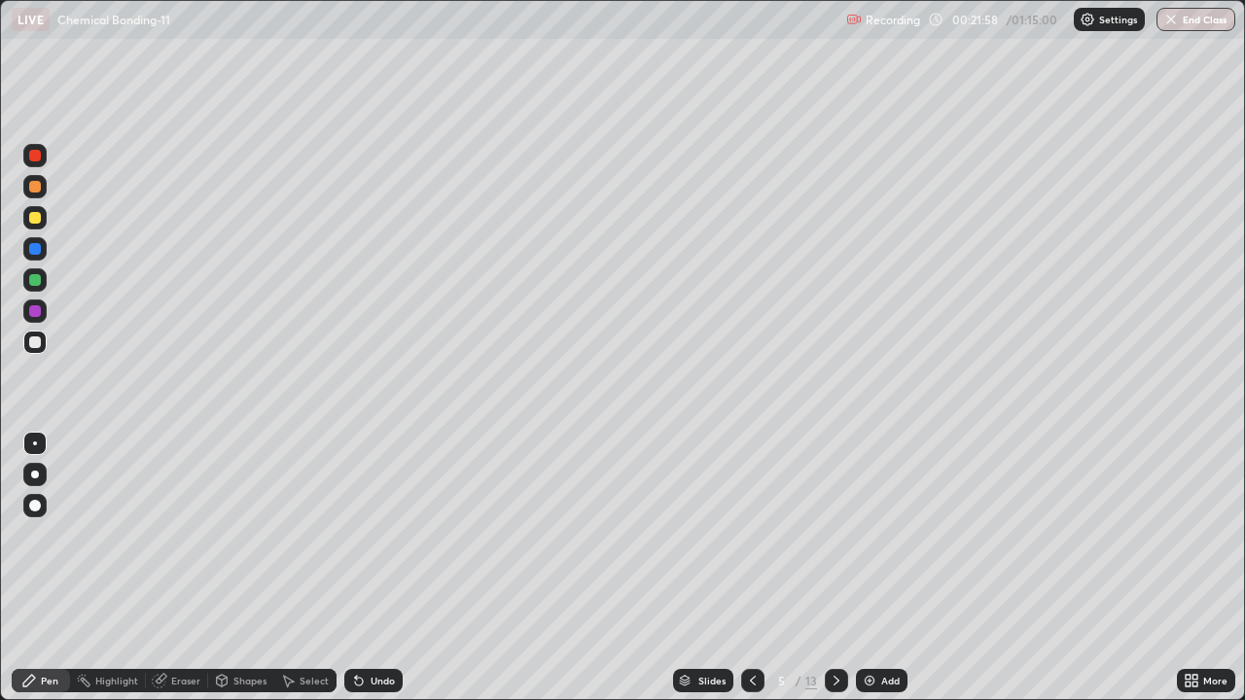
click at [39, 281] on div at bounding box center [35, 280] width 12 height 12
click at [34, 219] on div at bounding box center [35, 218] width 12 height 12
click at [182, 576] on div "Eraser" at bounding box center [185, 681] width 29 height 10
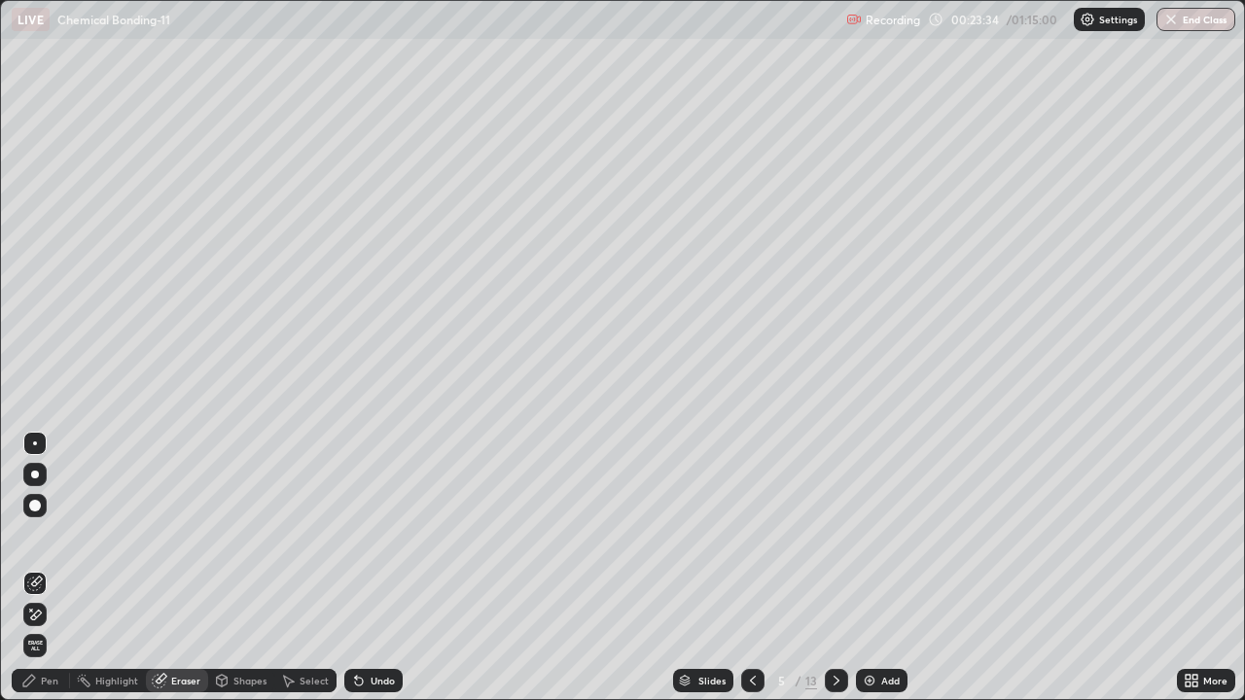
click at [26, 576] on div "Pen" at bounding box center [41, 680] width 58 height 23
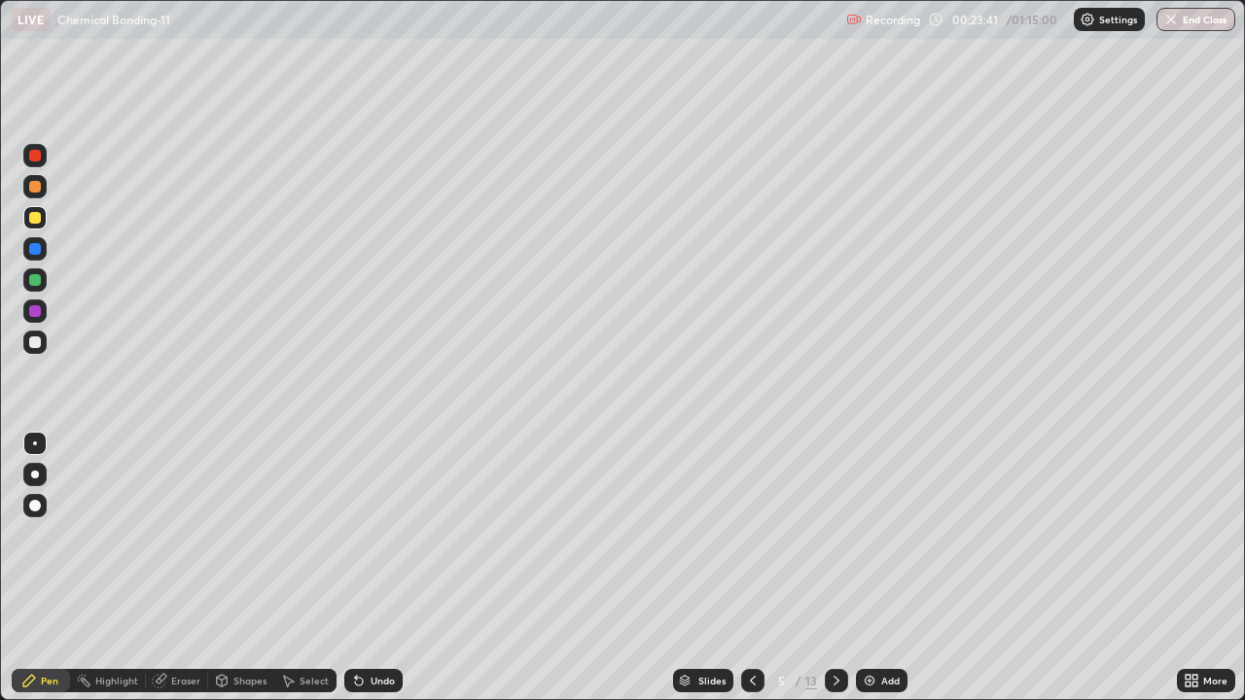
click at [40, 314] on div at bounding box center [35, 311] width 12 height 12
click at [35, 343] on div at bounding box center [35, 343] width 12 height 12
click at [36, 225] on div at bounding box center [34, 217] width 23 height 23
click at [160, 576] on icon at bounding box center [159, 681] width 13 height 13
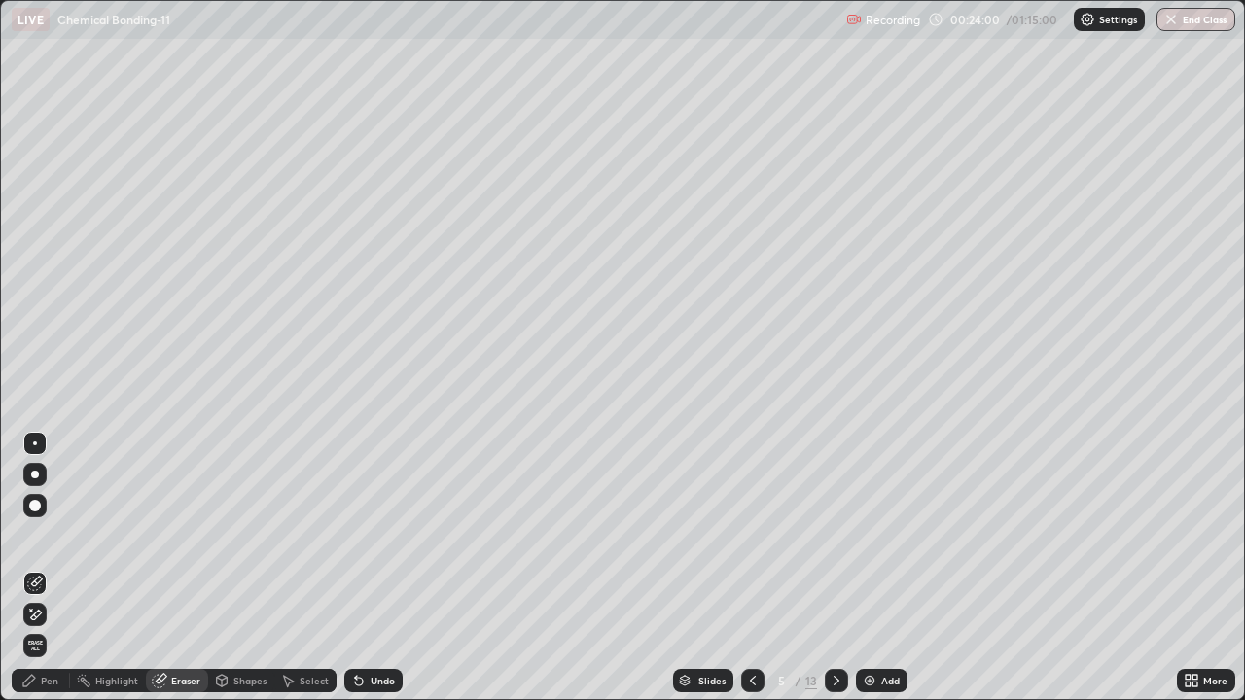
click at [26, 576] on icon at bounding box center [29, 681] width 12 height 12
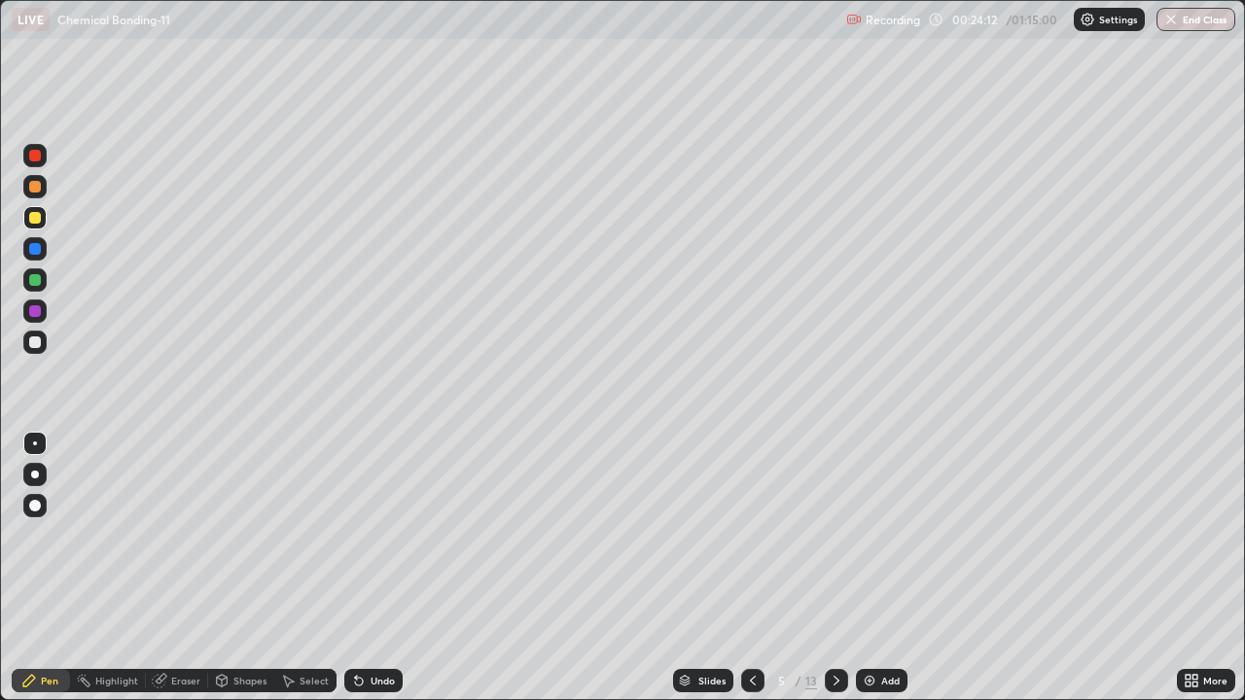
click at [373, 576] on div "Undo" at bounding box center [373, 680] width 58 height 23
click at [377, 576] on div "Undo" at bounding box center [373, 680] width 58 height 23
click at [383, 576] on div "Undo" at bounding box center [373, 680] width 58 height 23
click at [382, 576] on div "Undo" at bounding box center [383, 681] width 24 height 10
click at [385, 576] on div "Undo" at bounding box center [383, 681] width 24 height 10
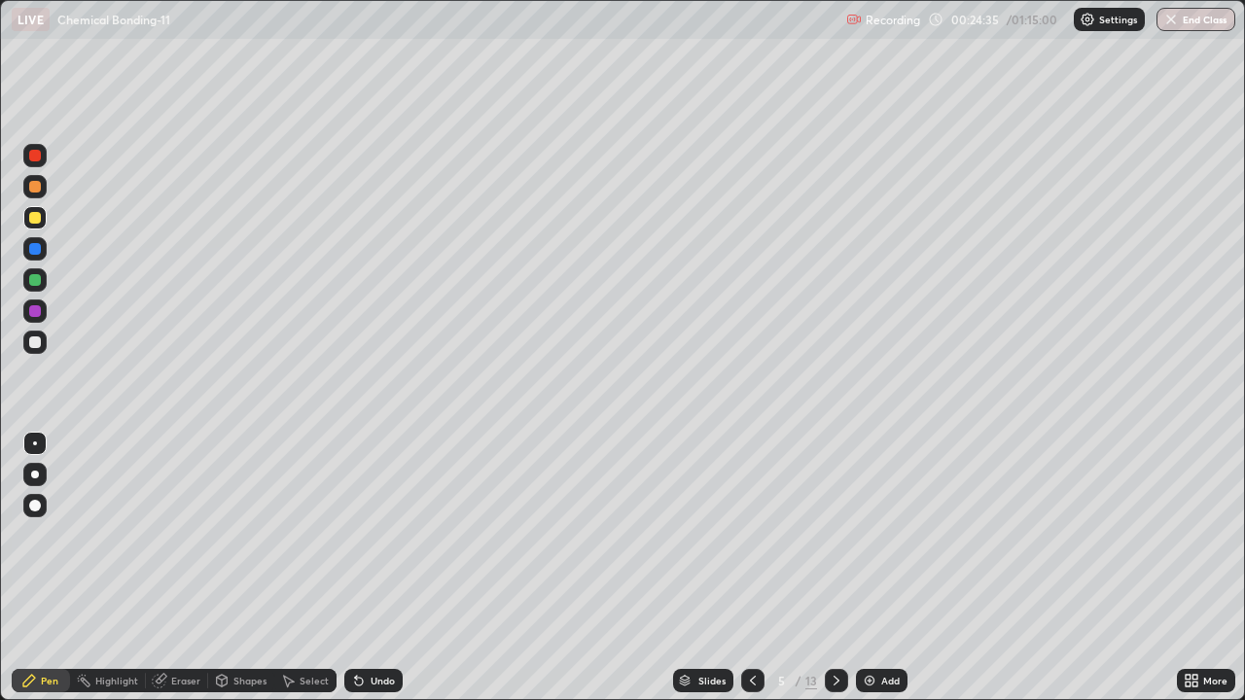
click at [36, 313] on div at bounding box center [35, 311] width 12 height 12
click at [45, 220] on div at bounding box center [34, 217] width 23 height 23
click at [830, 576] on div at bounding box center [836, 680] width 23 height 23
click at [42, 194] on div at bounding box center [34, 186] width 23 height 23
click at [37, 344] on div at bounding box center [35, 343] width 12 height 12
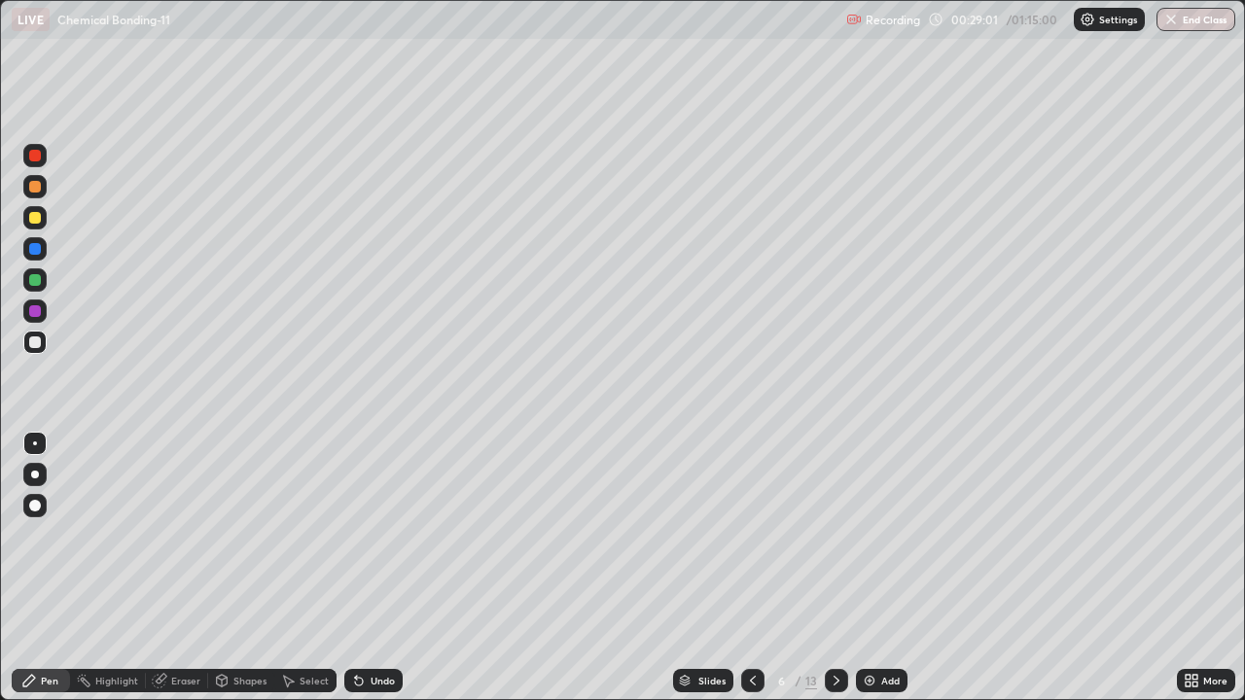
click at [36, 218] on div at bounding box center [35, 218] width 12 height 12
click at [36, 246] on div at bounding box center [35, 249] width 12 height 12
click at [36, 338] on div at bounding box center [35, 343] width 12 height 12
click at [42, 208] on div at bounding box center [34, 217] width 23 height 23
click at [35, 335] on div at bounding box center [34, 342] width 23 height 23
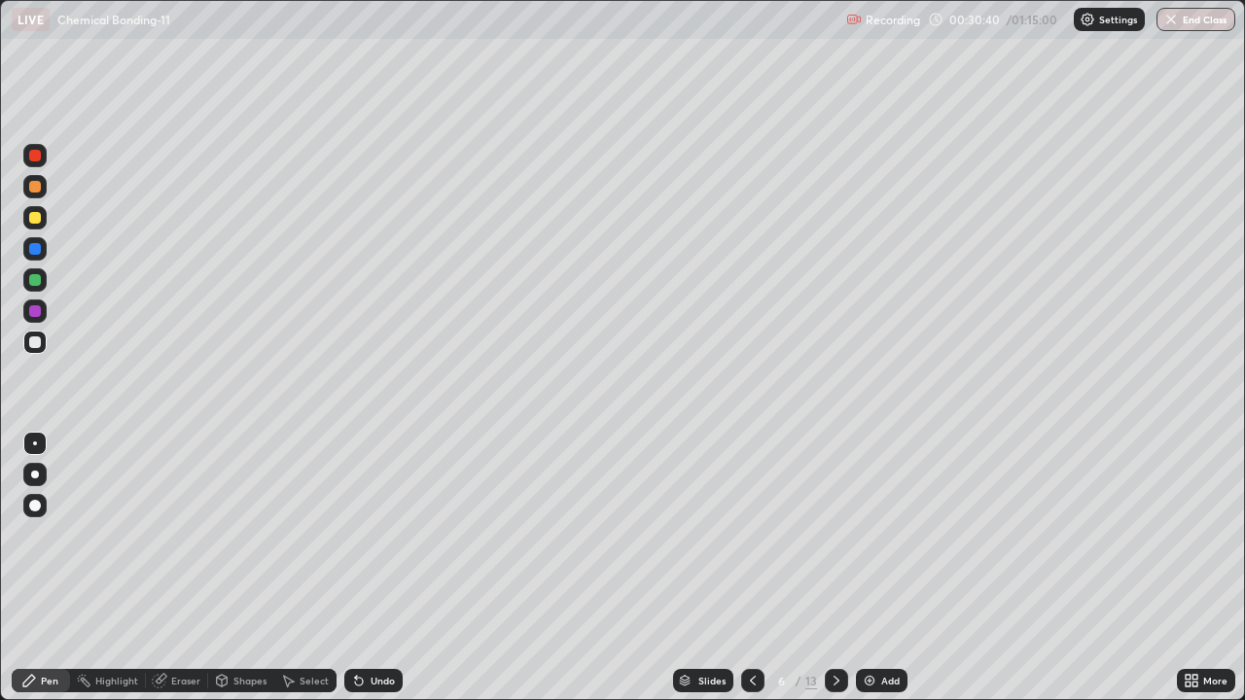
click at [35, 281] on div at bounding box center [35, 280] width 12 height 12
click at [42, 154] on div at bounding box center [34, 155] width 23 height 23
click at [836, 576] on icon at bounding box center [837, 681] width 6 height 10
click at [37, 222] on div at bounding box center [35, 218] width 12 height 12
click at [233, 576] on div "Shapes" at bounding box center [249, 681] width 33 height 10
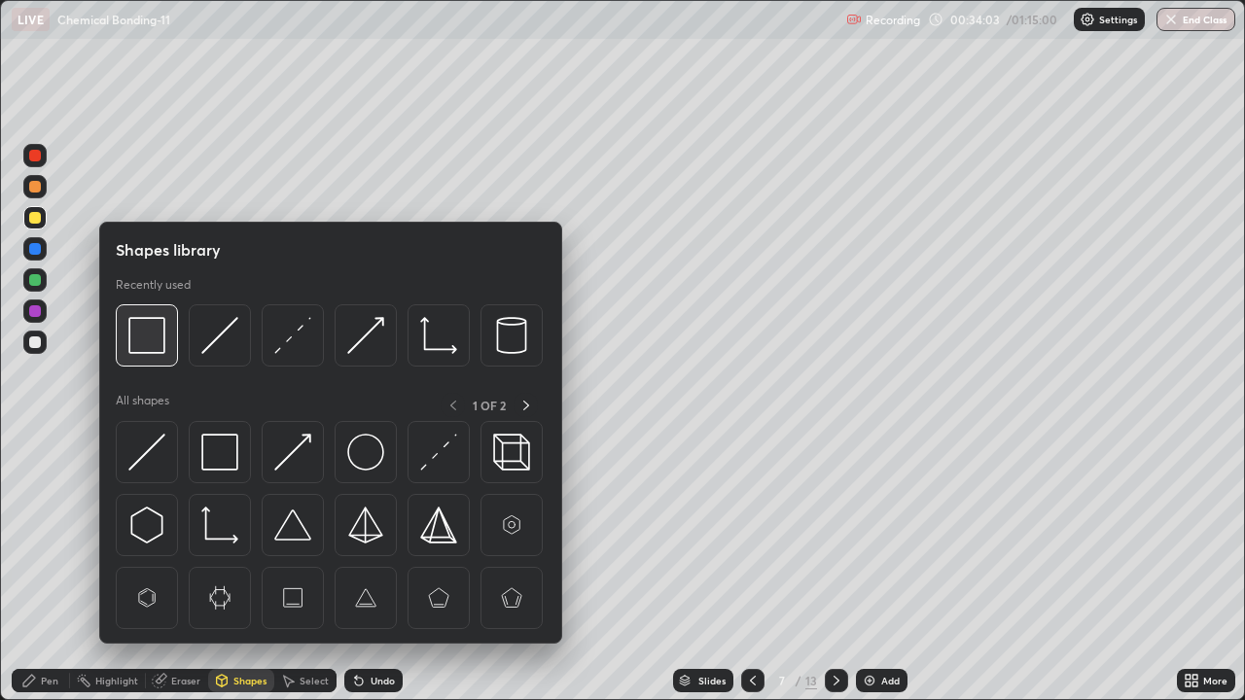
click at [155, 349] on img at bounding box center [146, 335] width 37 height 37
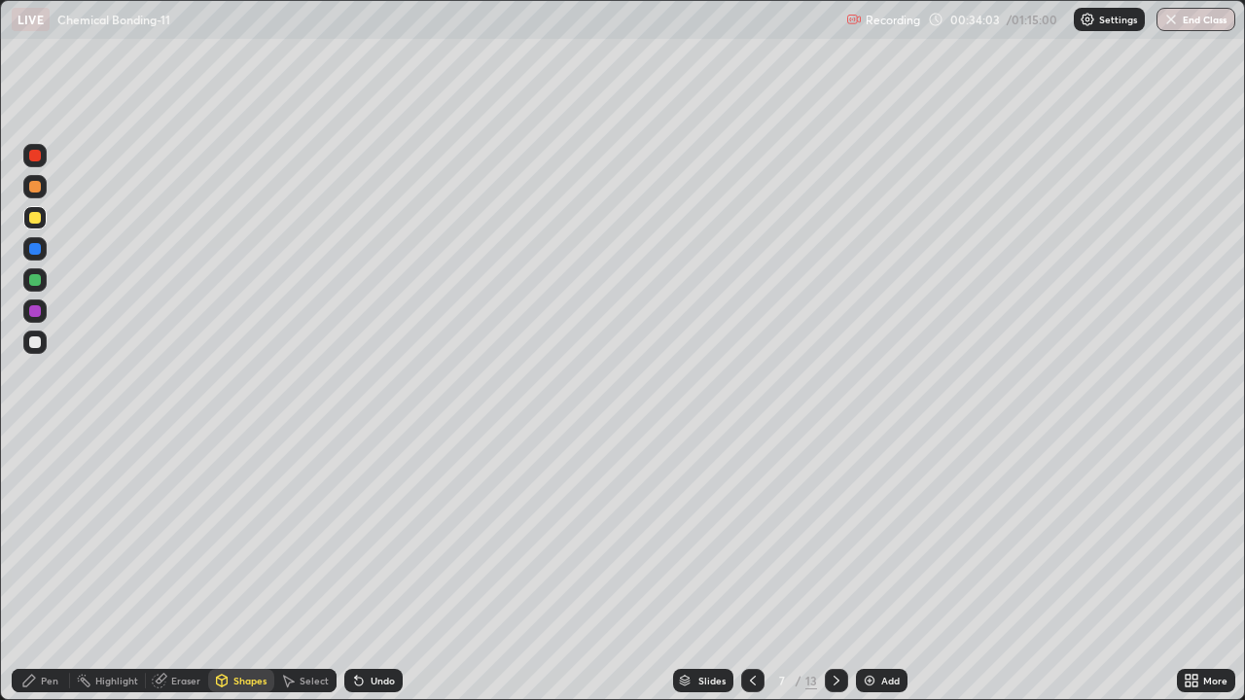
click at [39, 278] on div at bounding box center [35, 280] width 12 height 12
click at [36, 576] on icon at bounding box center [29, 681] width 16 height 16
click at [35, 343] on div at bounding box center [35, 343] width 12 height 12
click at [35, 248] on div at bounding box center [35, 249] width 12 height 12
click at [36, 187] on div at bounding box center [35, 187] width 12 height 12
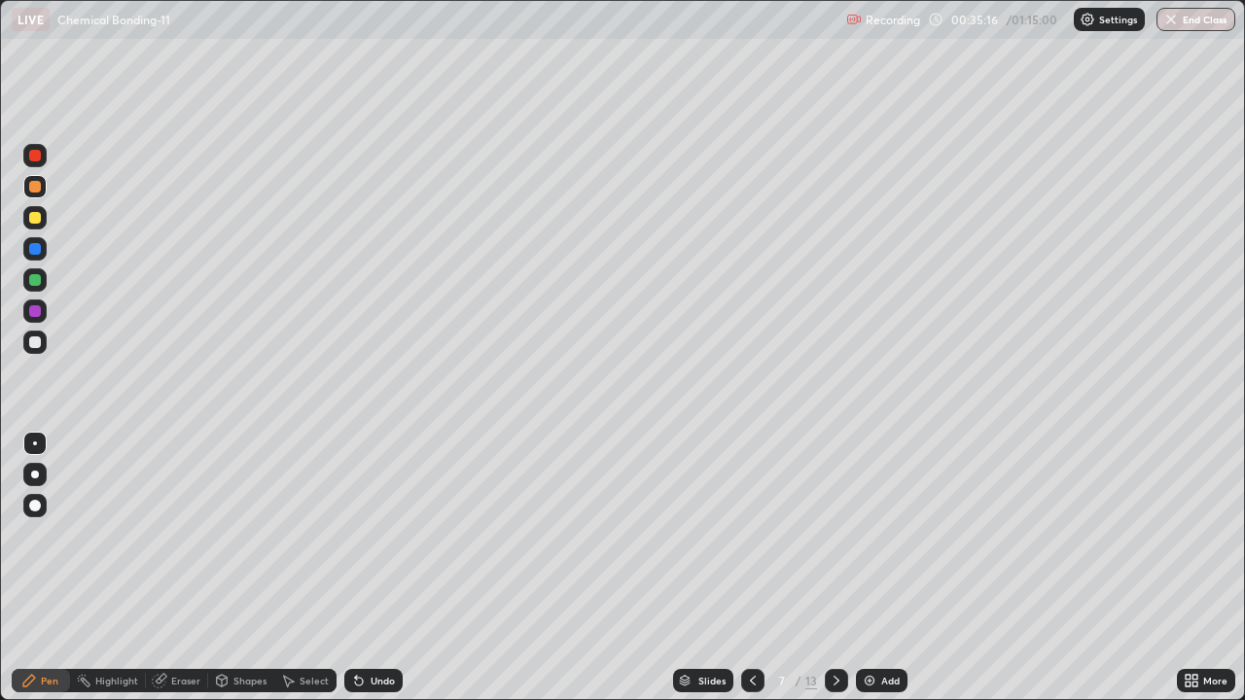
click at [38, 250] on div at bounding box center [35, 249] width 12 height 12
click at [38, 159] on div at bounding box center [35, 156] width 12 height 12
click at [36, 249] on div at bounding box center [35, 249] width 12 height 12
click at [33, 191] on div at bounding box center [35, 187] width 12 height 12
click at [35, 276] on div at bounding box center [35, 280] width 12 height 12
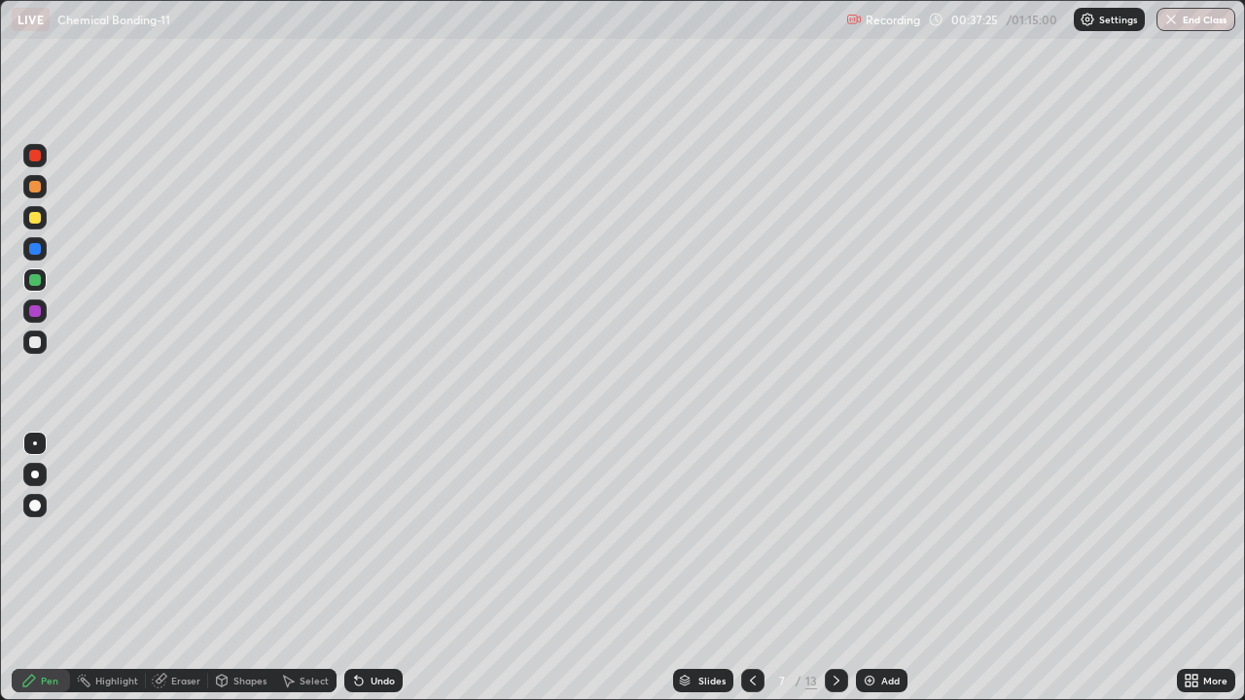
click at [36, 157] on div at bounding box center [35, 156] width 12 height 12
click at [40, 337] on div at bounding box center [34, 342] width 23 height 23
click at [34, 190] on div at bounding box center [35, 187] width 12 height 12
click at [39, 251] on div at bounding box center [35, 249] width 12 height 12
click at [35, 275] on div at bounding box center [35, 280] width 12 height 12
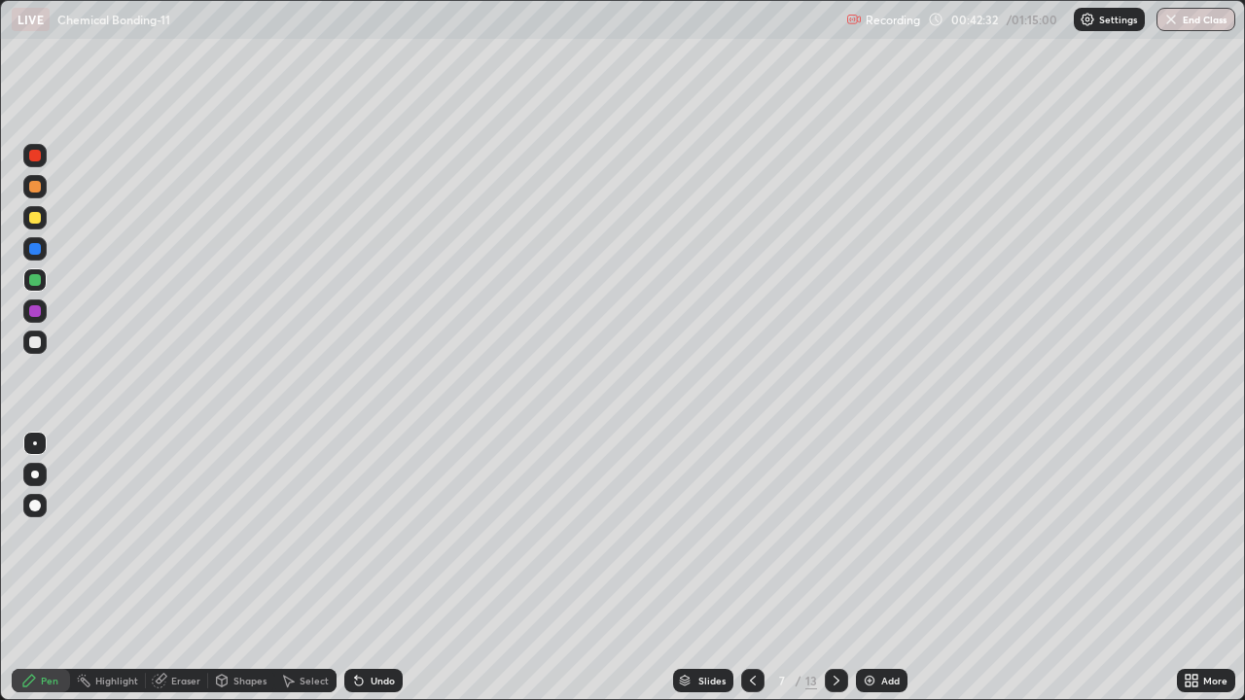
click at [840, 576] on div at bounding box center [836, 680] width 23 height 23
click at [36, 189] on div at bounding box center [35, 187] width 12 height 12
click at [36, 346] on div at bounding box center [35, 343] width 12 height 12
click at [38, 217] on div at bounding box center [35, 218] width 12 height 12
click at [39, 343] on div at bounding box center [35, 343] width 12 height 12
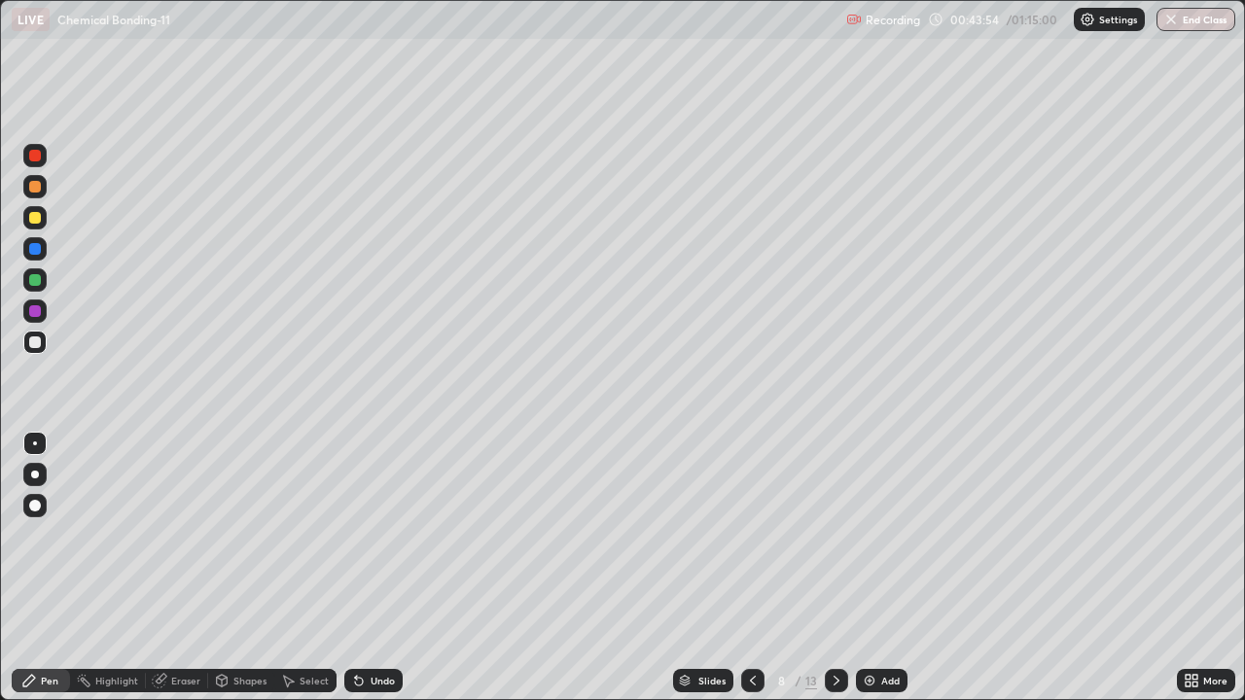
click at [44, 216] on div at bounding box center [34, 217] width 23 height 23
click at [35, 341] on div at bounding box center [35, 343] width 12 height 12
click at [35, 216] on div at bounding box center [35, 218] width 12 height 12
click at [37, 339] on div at bounding box center [35, 343] width 12 height 12
click at [39, 277] on div at bounding box center [35, 280] width 12 height 12
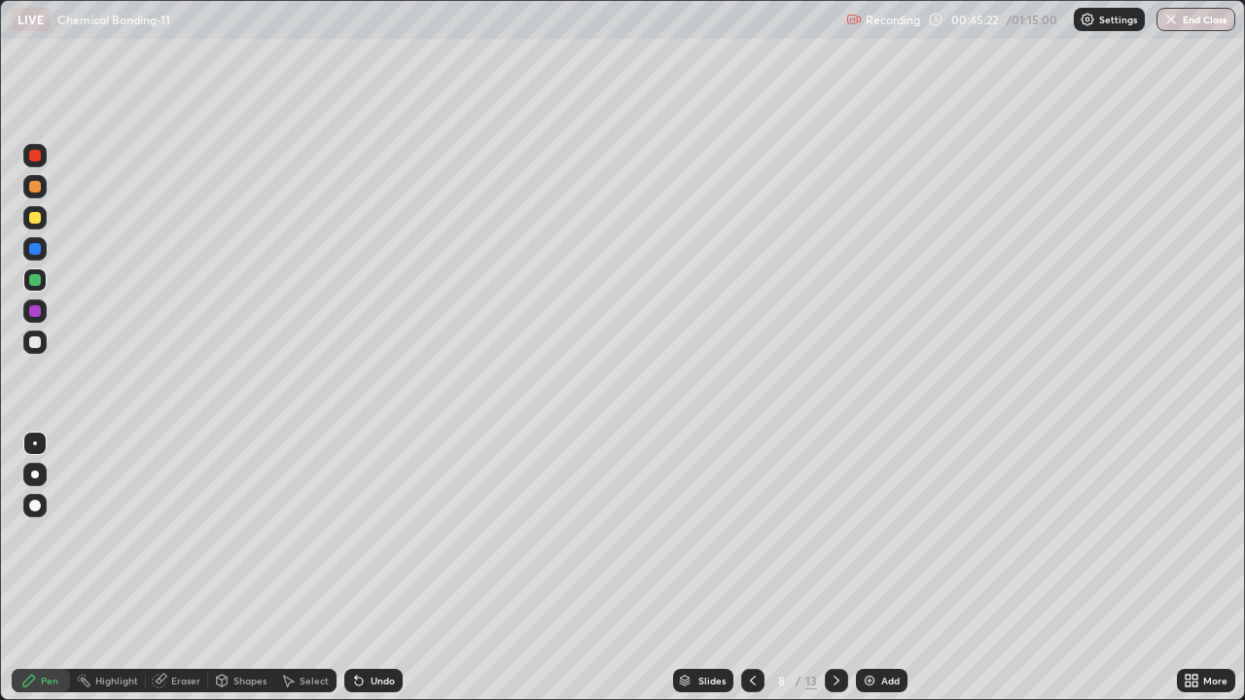
click at [37, 342] on div at bounding box center [35, 343] width 12 height 12
click at [38, 253] on div at bounding box center [35, 249] width 12 height 12
click at [42, 341] on div at bounding box center [34, 342] width 23 height 23
click at [827, 576] on div at bounding box center [836, 680] width 23 height 23
click at [42, 186] on div at bounding box center [34, 186] width 23 height 23
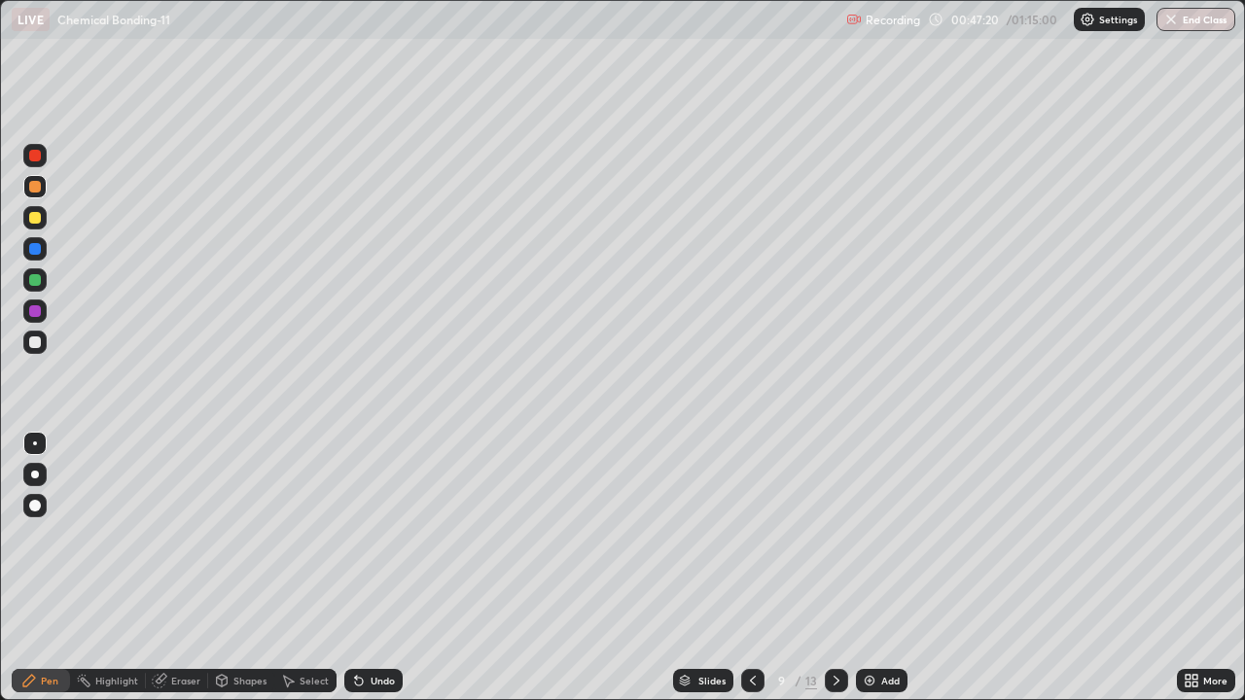
click at [36, 218] on div at bounding box center [35, 218] width 12 height 12
click at [248, 576] on div "Shapes" at bounding box center [249, 681] width 33 height 10
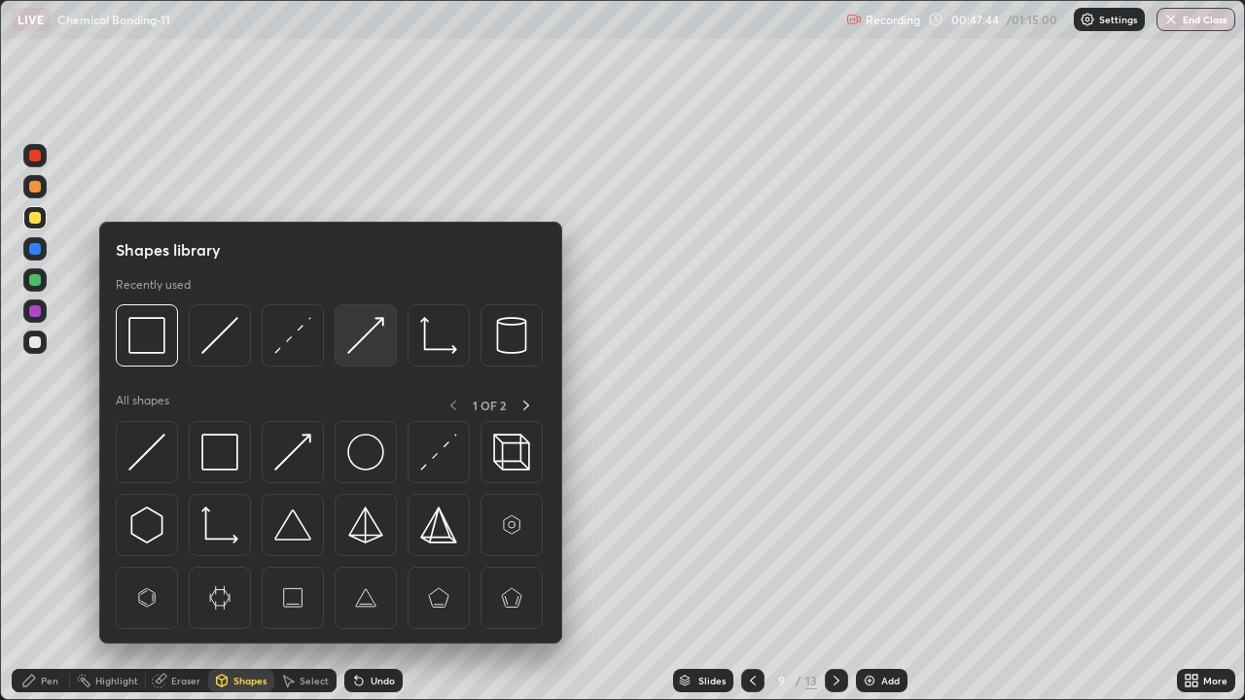
click at [368, 345] on img at bounding box center [365, 335] width 37 height 37
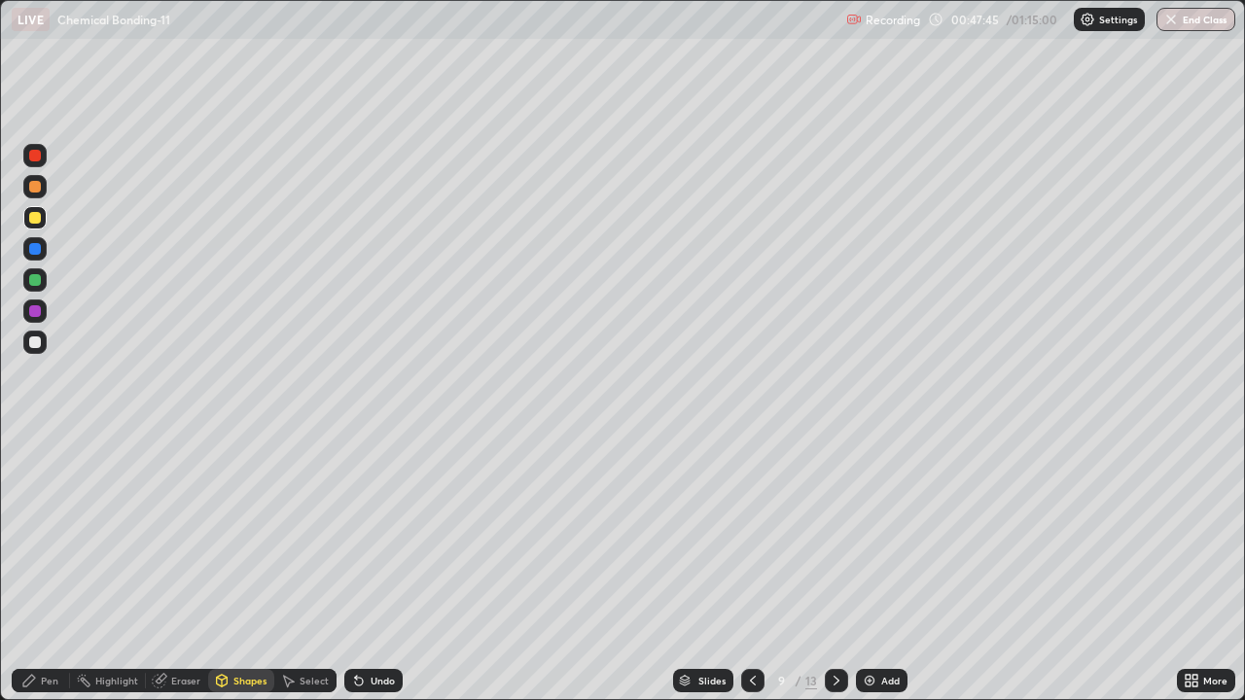
click at [37, 183] on div at bounding box center [35, 187] width 12 height 12
click at [242, 576] on div "Shapes" at bounding box center [249, 681] width 33 height 10
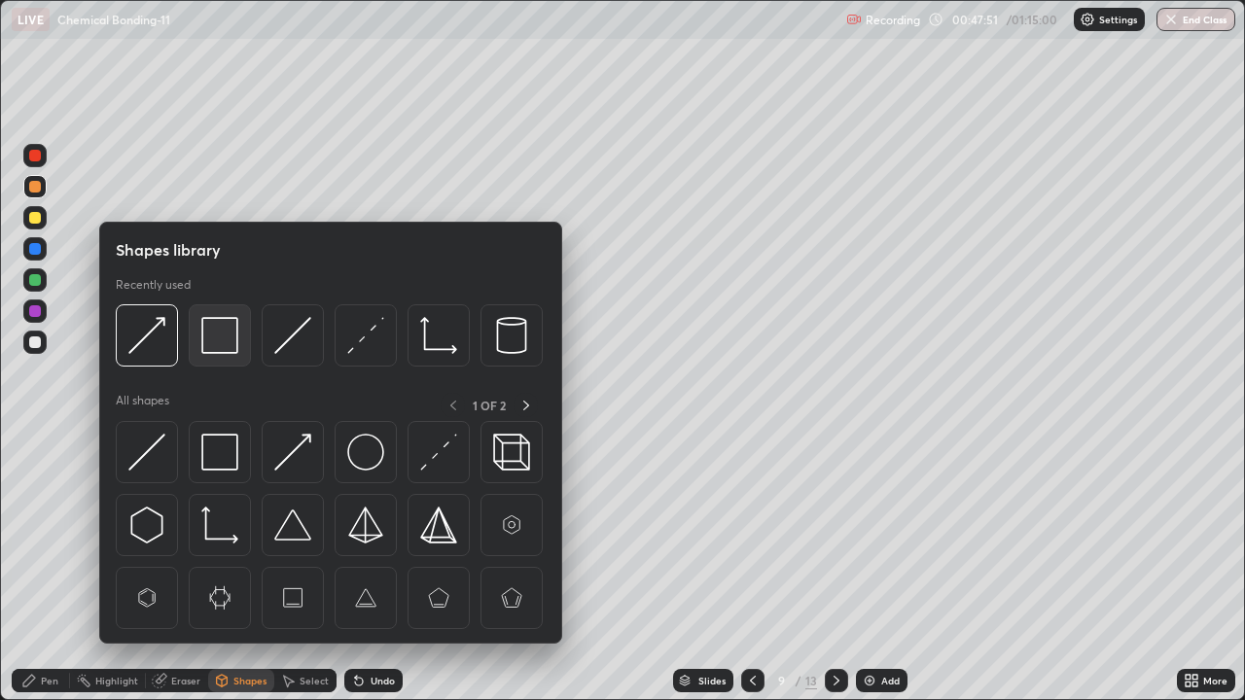
click at [215, 347] on img at bounding box center [219, 335] width 37 height 37
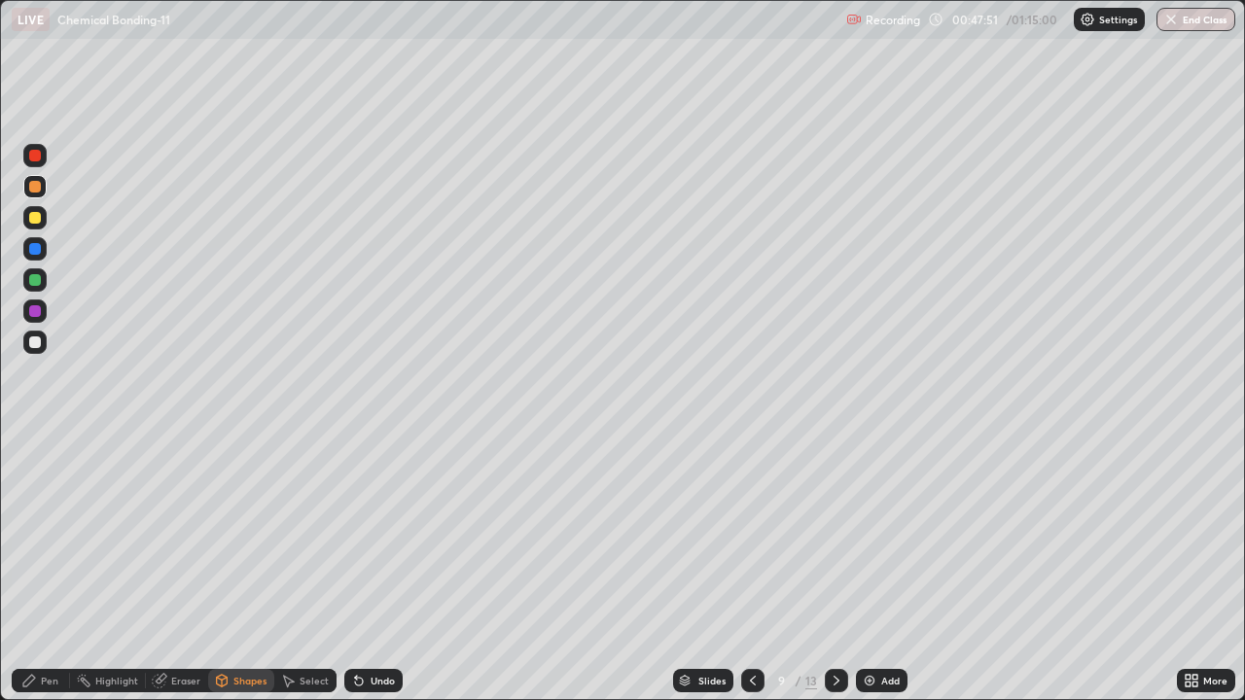
click at [44, 276] on div at bounding box center [34, 280] width 23 height 23
click at [46, 163] on div at bounding box center [34, 155] width 23 height 31
click at [242, 576] on div "Shapes" at bounding box center [249, 681] width 33 height 10
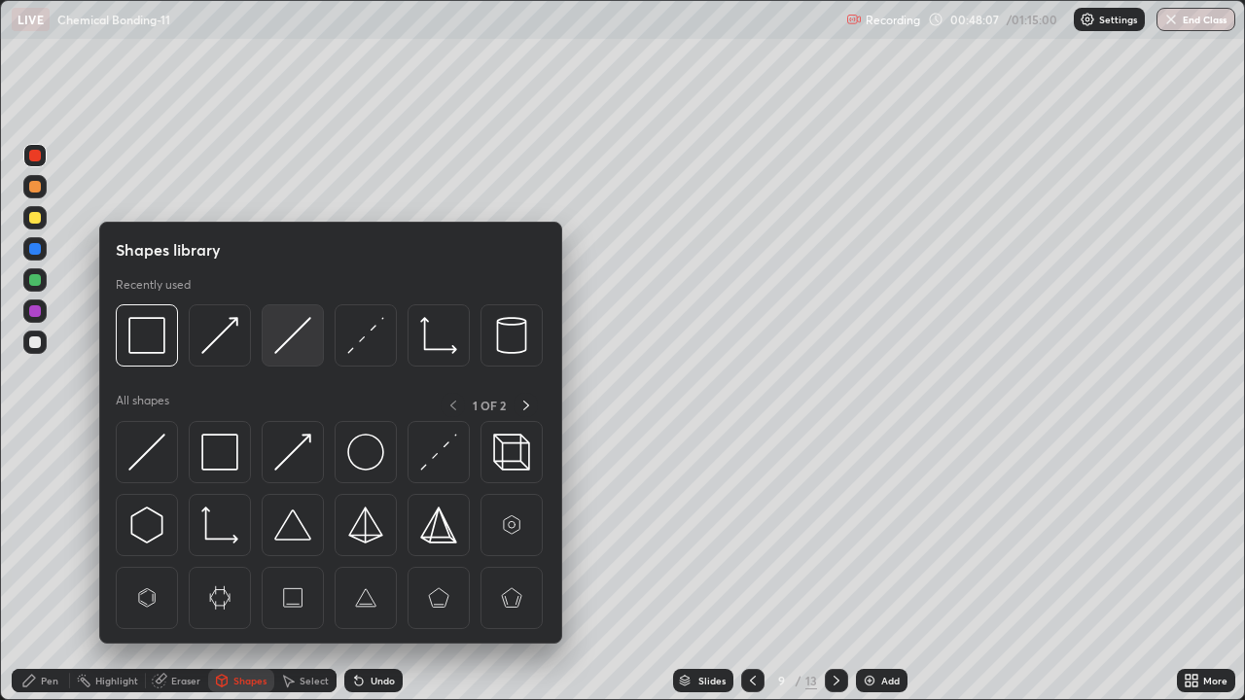
click at [281, 343] on img at bounding box center [292, 335] width 37 height 37
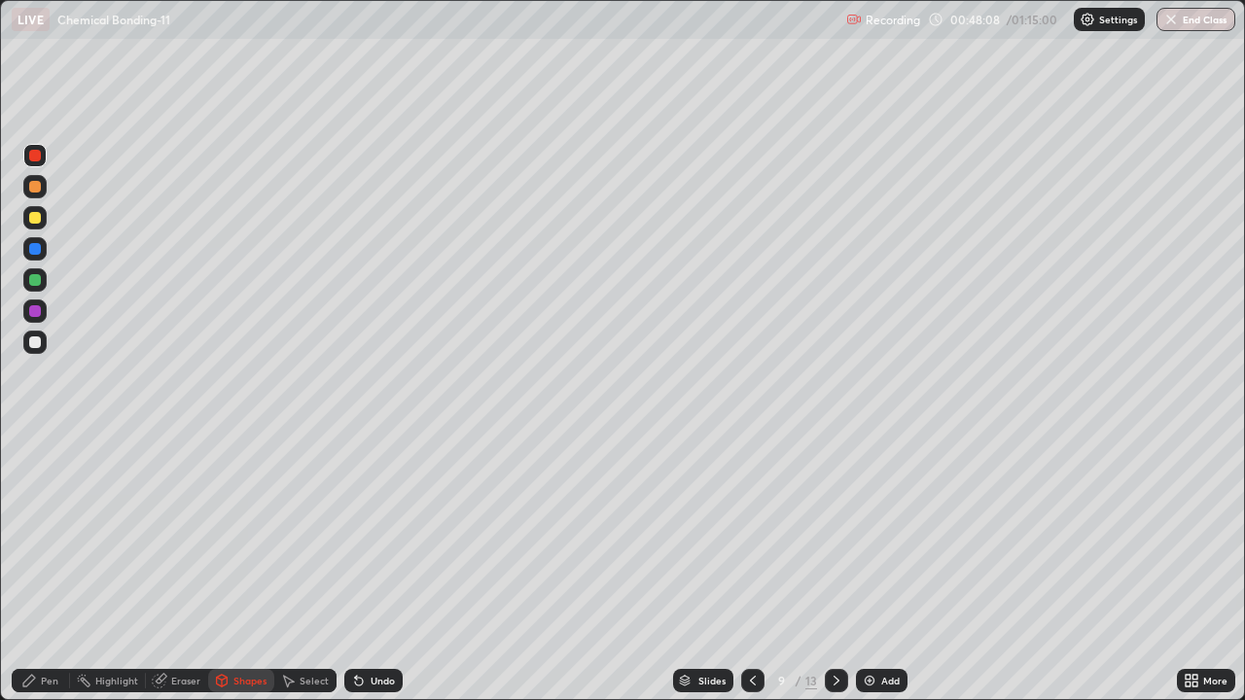
click at [45, 253] on div at bounding box center [34, 248] width 23 height 23
click at [44, 576] on div "Pen" at bounding box center [50, 681] width 18 height 10
click at [37, 220] on div at bounding box center [35, 218] width 12 height 12
click at [38, 340] on div at bounding box center [35, 343] width 12 height 12
click at [37, 245] on div at bounding box center [35, 249] width 12 height 12
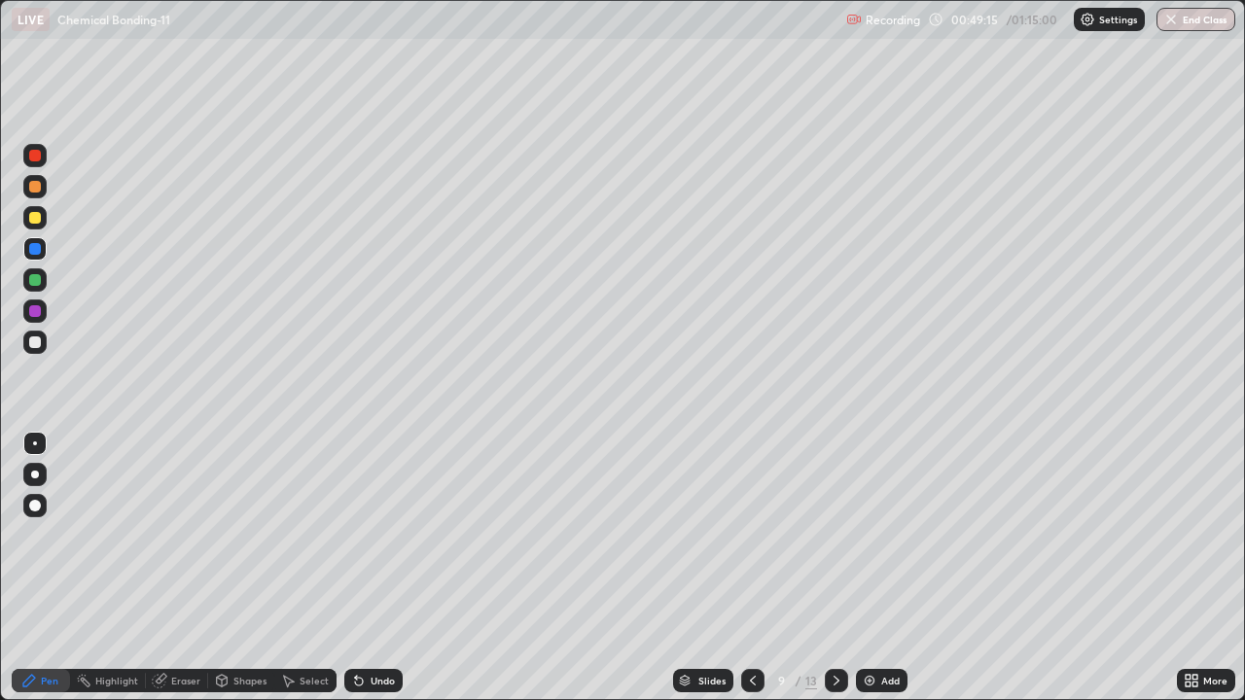
click at [44, 316] on div at bounding box center [34, 311] width 23 height 23
click at [36, 218] on div at bounding box center [35, 218] width 12 height 12
click at [38, 343] on div at bounding box center [35, 343] width 12 height 12
click at [115, 576] on div "Highlight" at bounding box center [116, 681] width 43 height 10
click at [34, 160] on div at bounding box center [35, 156] width 12 height 12
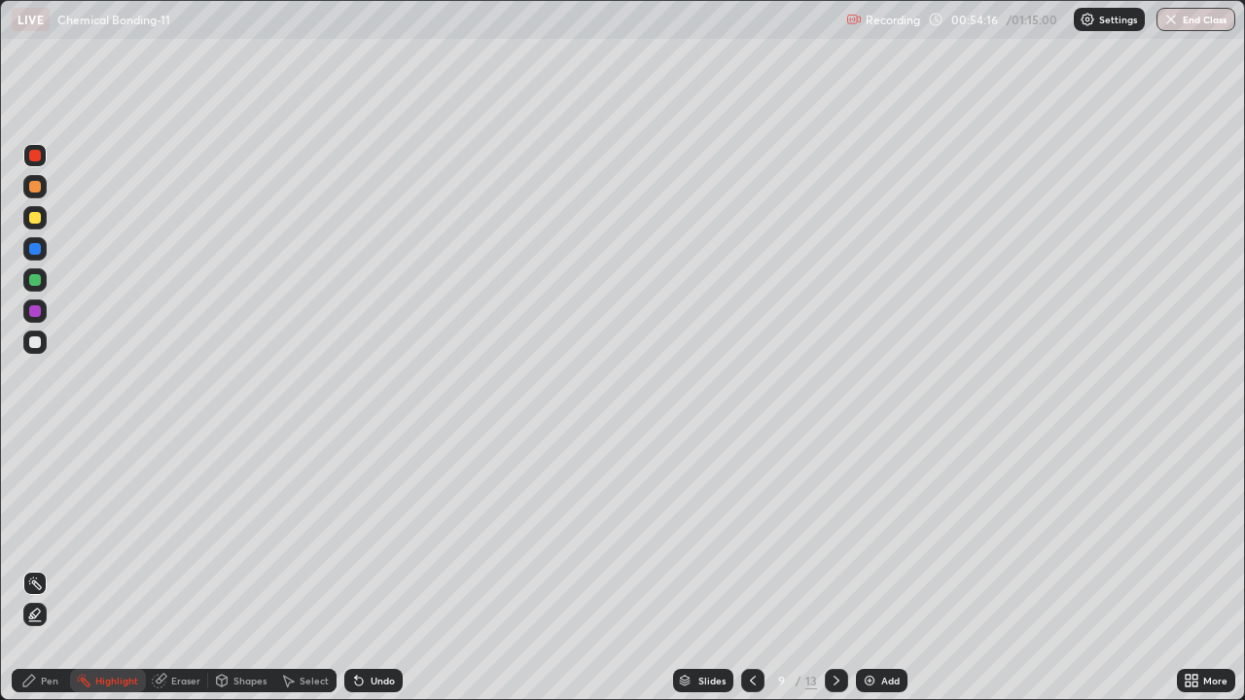
click at [833, 576] on icon at bounding box center [837, 681] width 16 height 16
click at [36, 185] on div at bounding box center [35, 187] width 12 height 12
click at [53, 576] on div "Pen" at bounding box center [41, 680] width 58 height 23
click at [242, 576] on div "Shapes" at bounding box center [249, 681] width 33 height 10
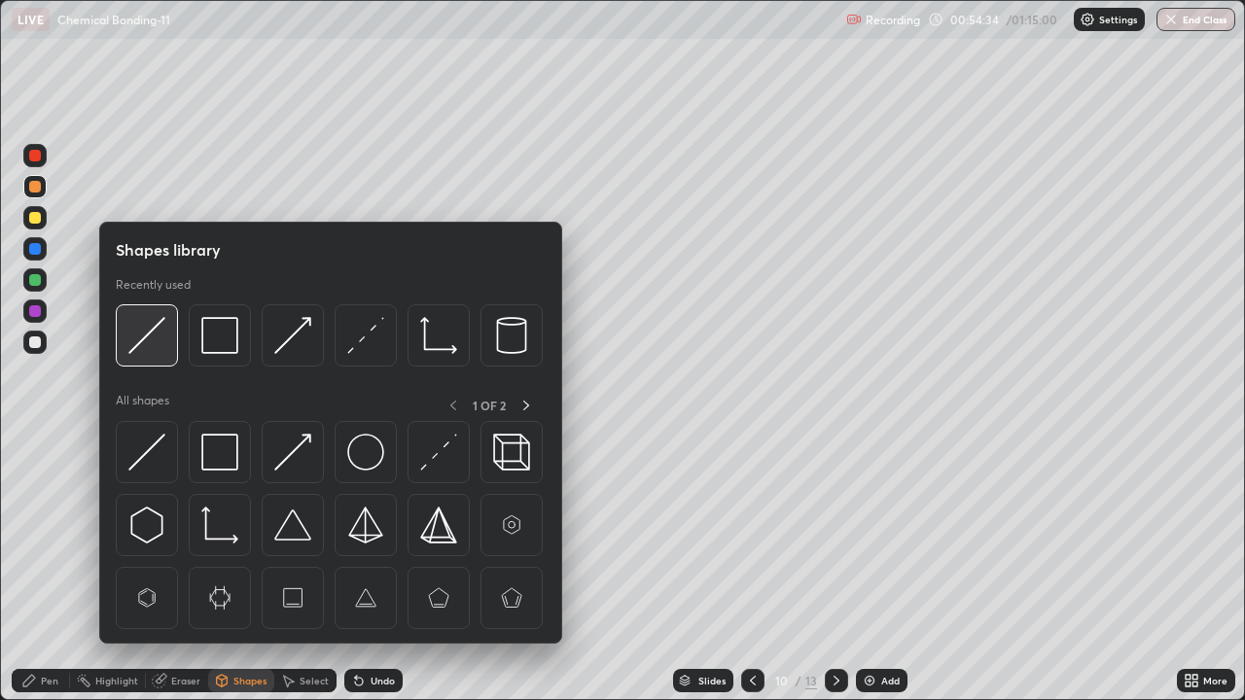
click at [150, 340] on img at bounding box center [146, 335] width 37 height 37
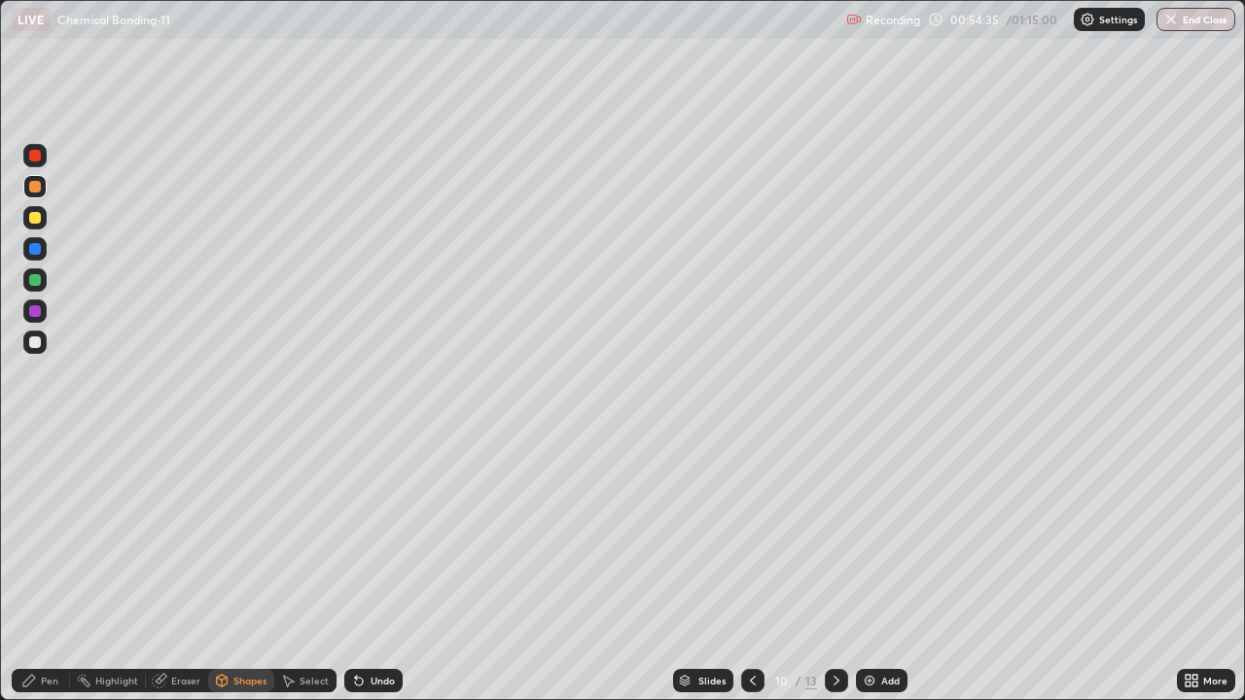
click at [36, 218] on div at bounding box center [35, 218] width 12 height 12
click at [49, 576] on div "Pen" at bounding box center [41, 680] width 58 height 23
click at [36, 336] on div at bounding box center [34, 342] width 23 height 23
click at [34, 247] on div at bounding box center [35, 249] width 12 height 12
click at [36, 220] on div at bounding box center [35, 218] width 12 height 12
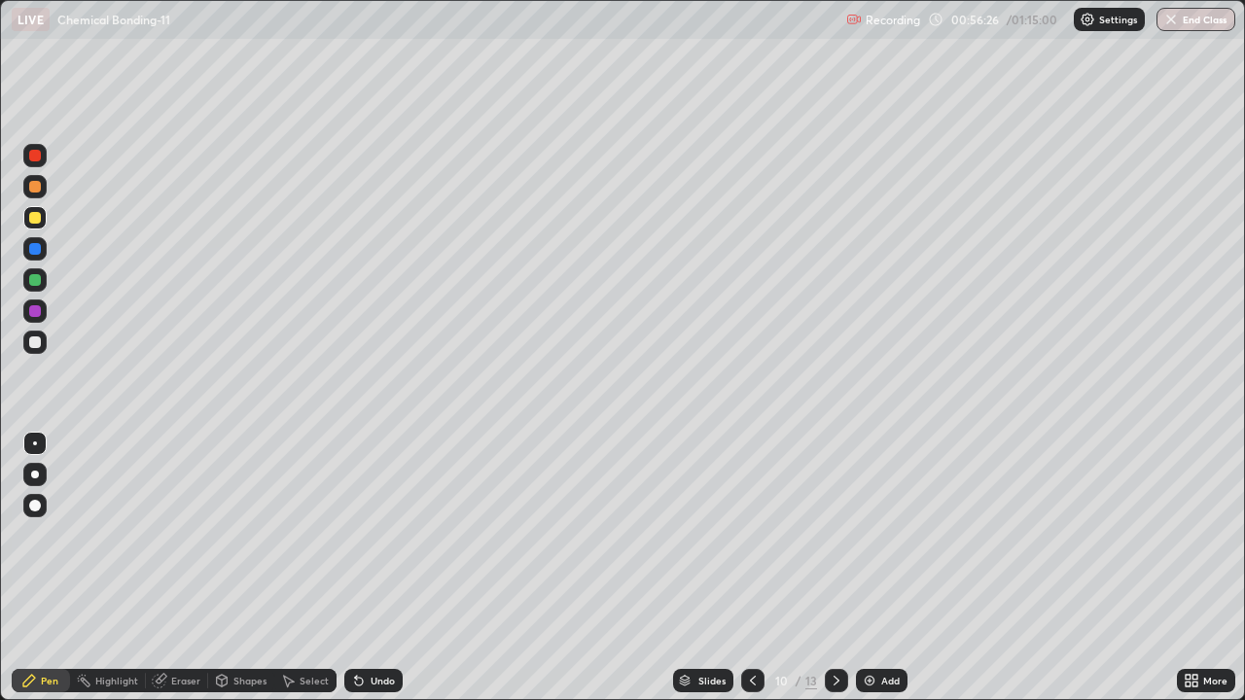
click at [40, 157] on div at bounding box center [35, 156] width 12 height 12
click at [34, 279] on div at bounding box center [35, 280] width 12 height 12
click at [46, 248] on div at bounding box center [34, 248] width 23 height 23
click at [36, 155] on div at bounding box center [35, 156] width 12 height 12
click at [30, 276] on div at bounding box center [35, 280] width 12 height 12
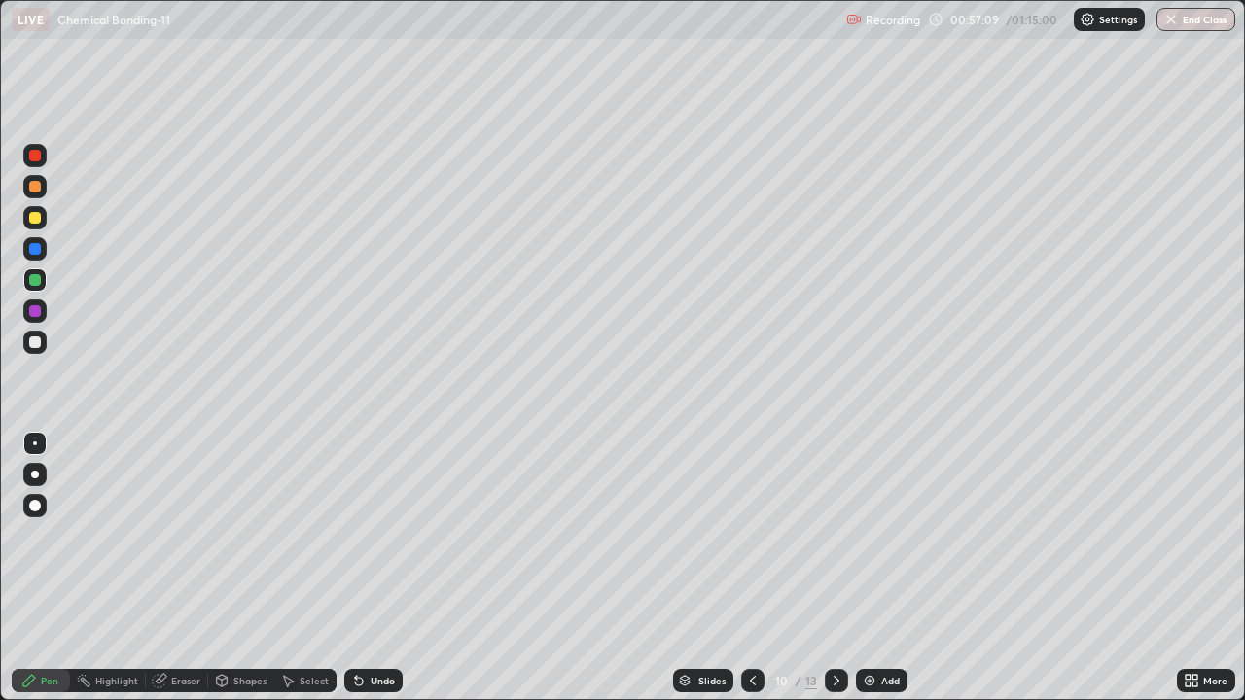
click at [38, 339] on div at bounding box center [35, 343] width 12 height 12
click at [1193, 30] on button "End Class" at bounding box center [1196, 19] width 79 height 23
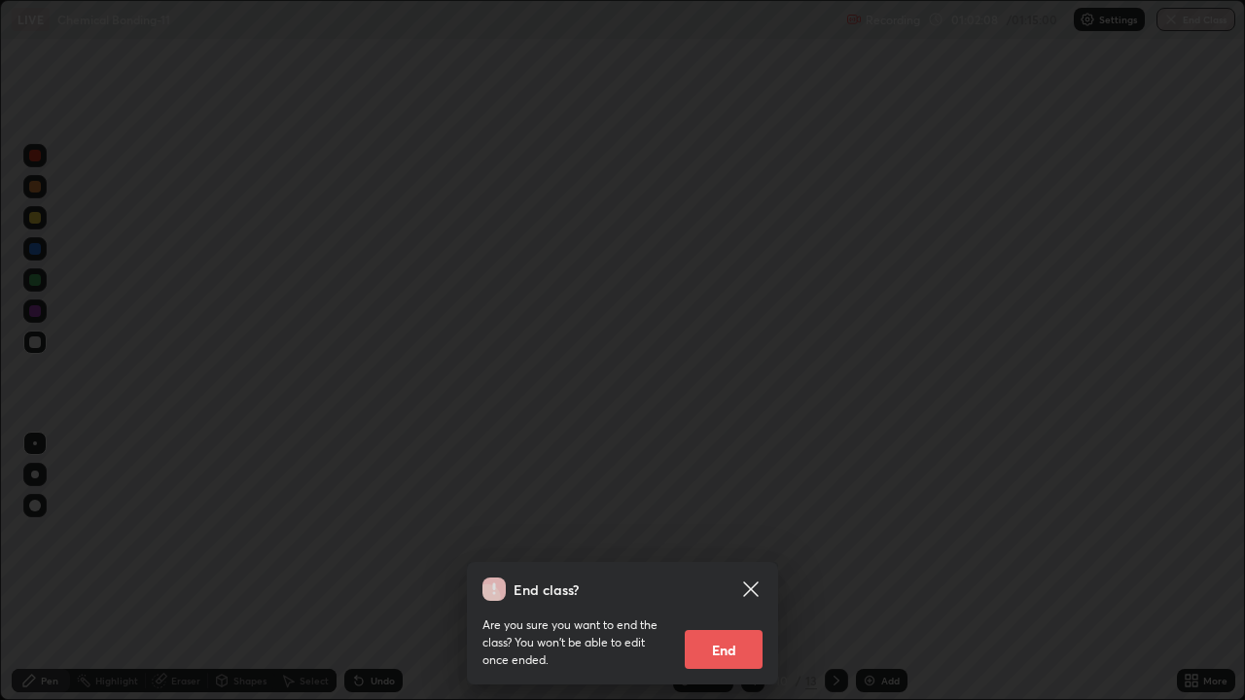
click at [742, 576] on button "End" at bounding box center [724, 649] width 78 height 39
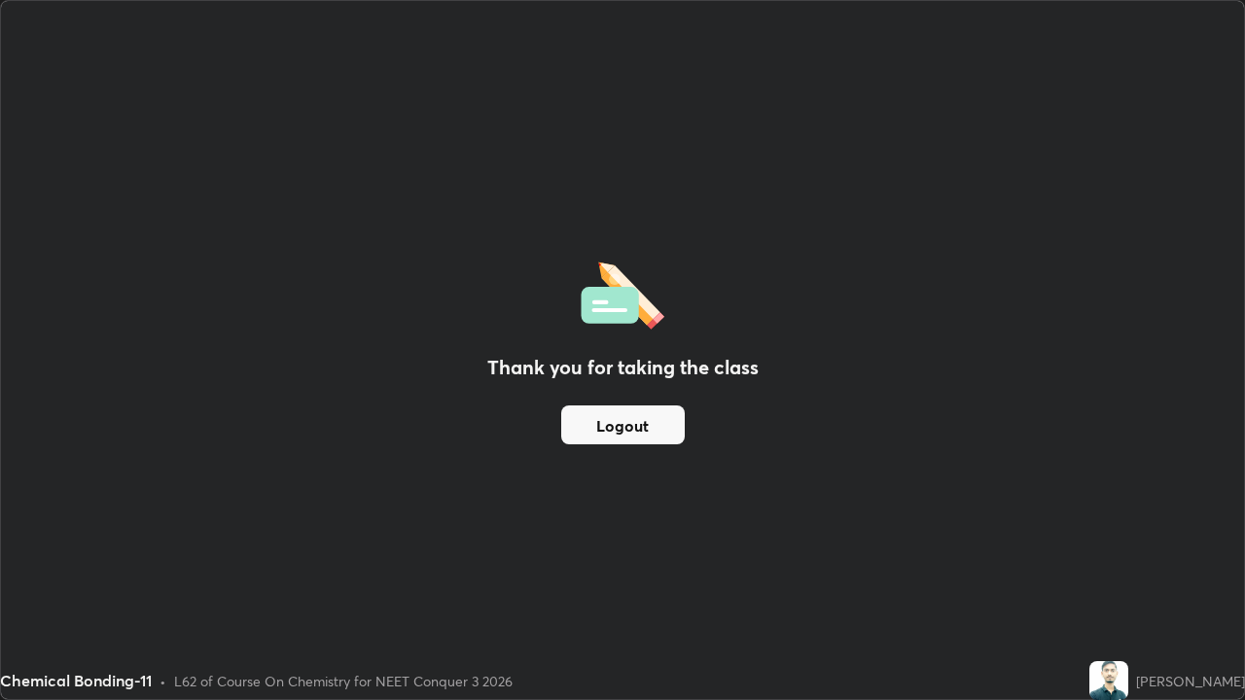
click at [647, 428] on button "Logout" at bounding box center [623, 425] width 124 height 39
